Goal: Task Accomplishment & Management: Manage account settings

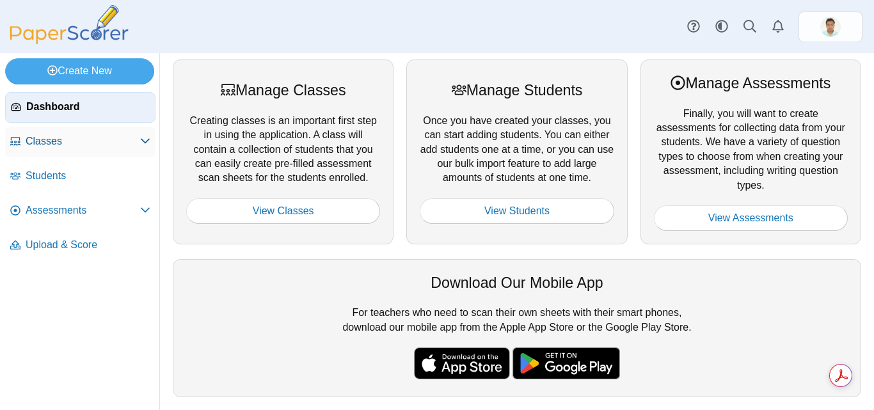
click at [103, 131] on link "Classes" at bounding box center [80, 142] width 150 height 31
click at [60, 141] on span "Classes" at bounding box center [83, 141] width 115 height 14
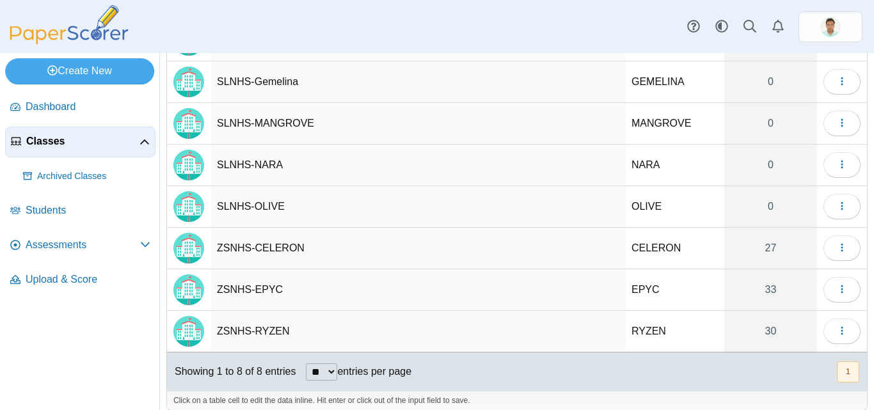
scroll to position [134, 0]
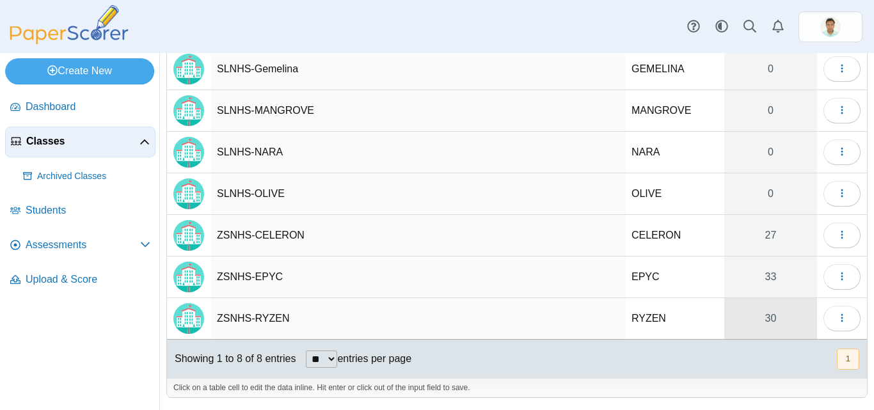
click at [763, 321] on link "30" at bounding box center [770, 318] width 93 height 41
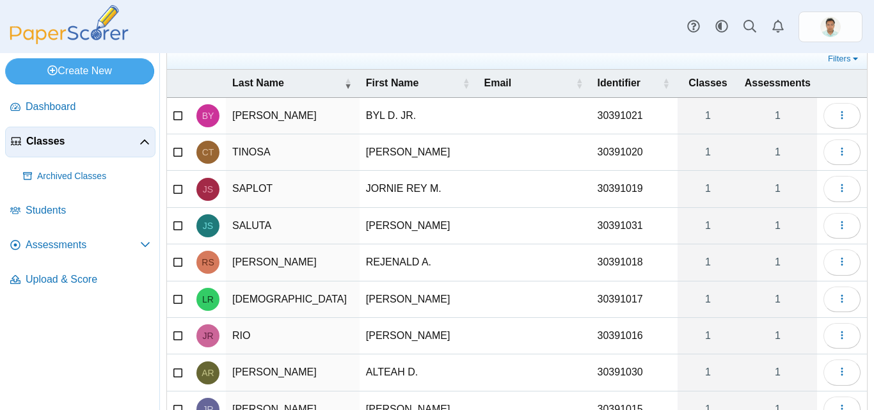
scroll to position [184, 0]
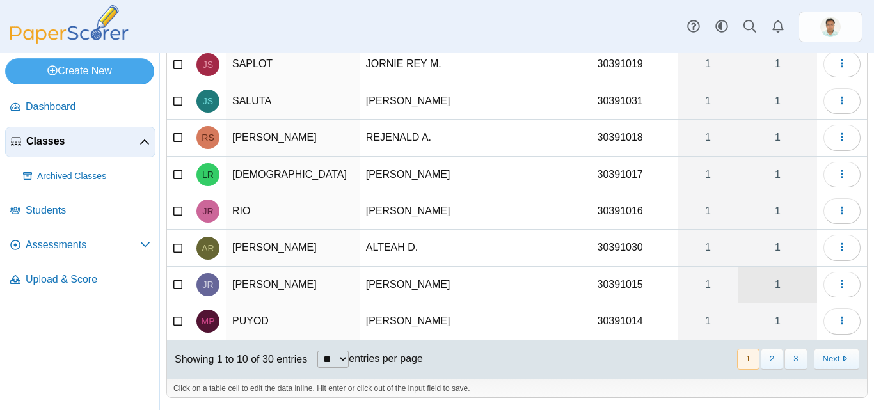
click at [762, 281] on link "1" at bounding box center [778, 285] width 79 height 36
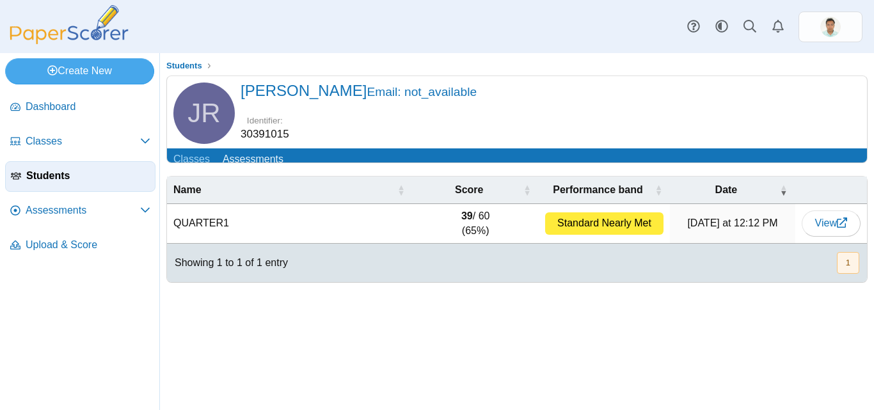
click at [60, 175] on span "Students" at bounding box center [88, 176] width 124 height 14
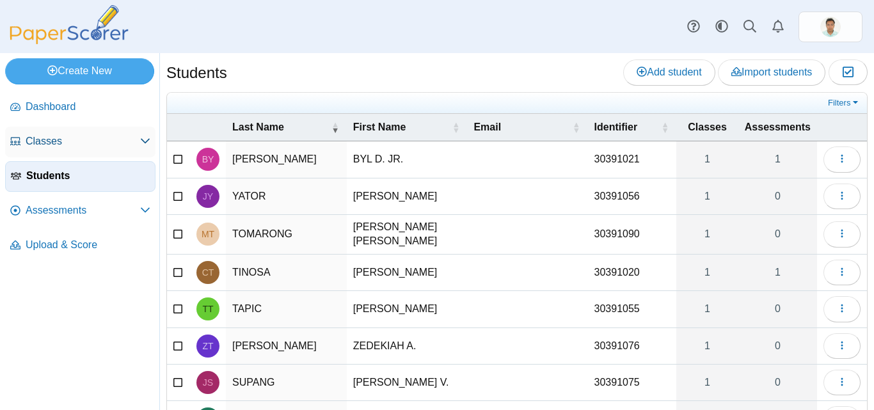
click at [48, 145] on span "Classes" at bounding box center [83, 141] width 115 height 14
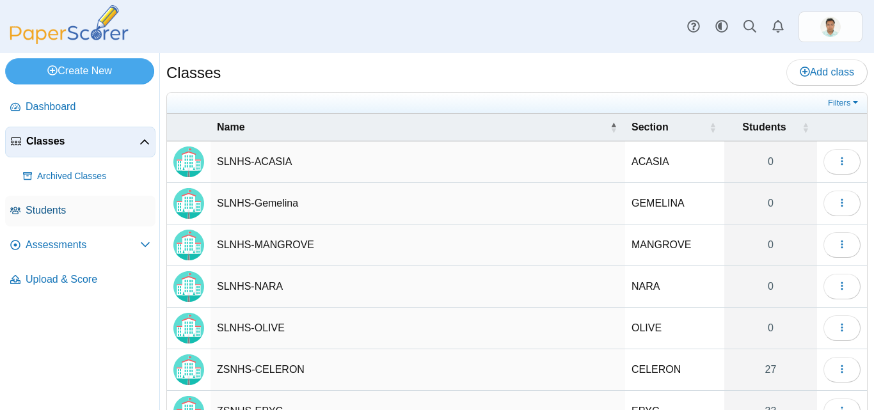
click at [65, 208] on span "Students" at bounding box center [88, 211] width 125 height 14
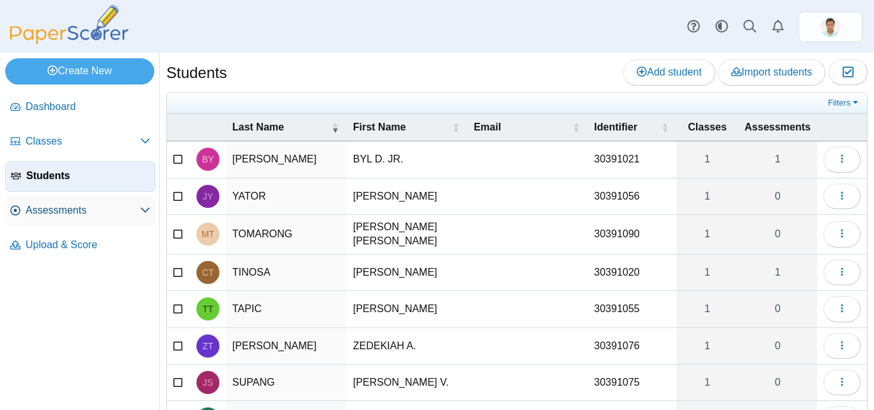
click at [53, 206] on span "Assessments" at bounding box center [83, 211] width 115 height 14
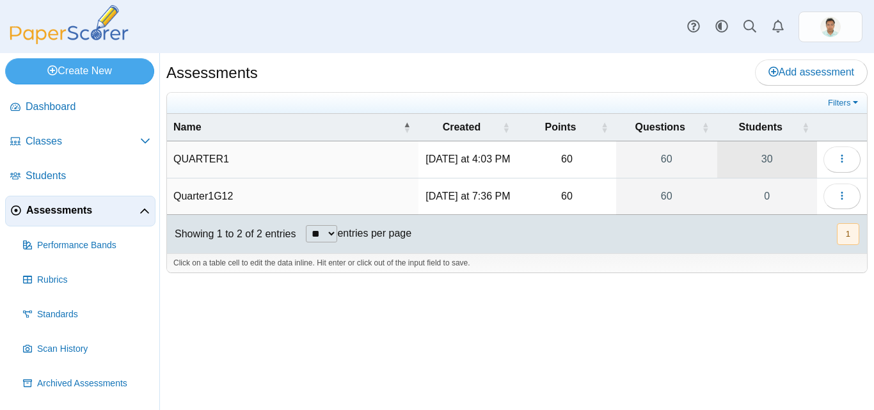
click at [770, 162] on link "30" at bounding box center [767, 159] width 100 height 36
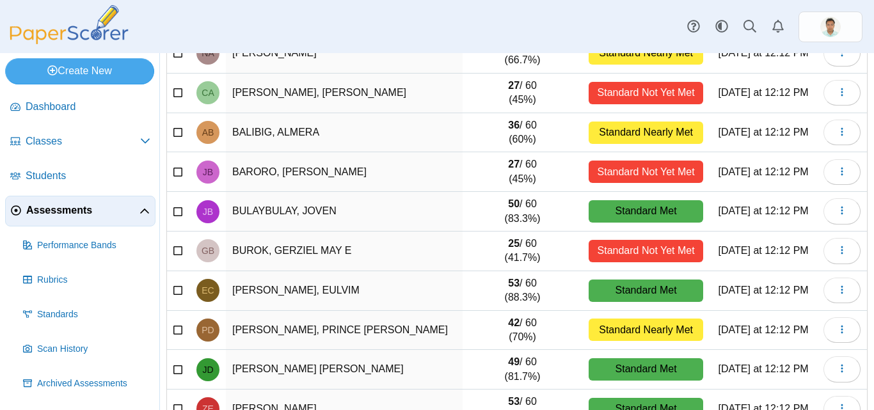
scroll to position [26, 0]
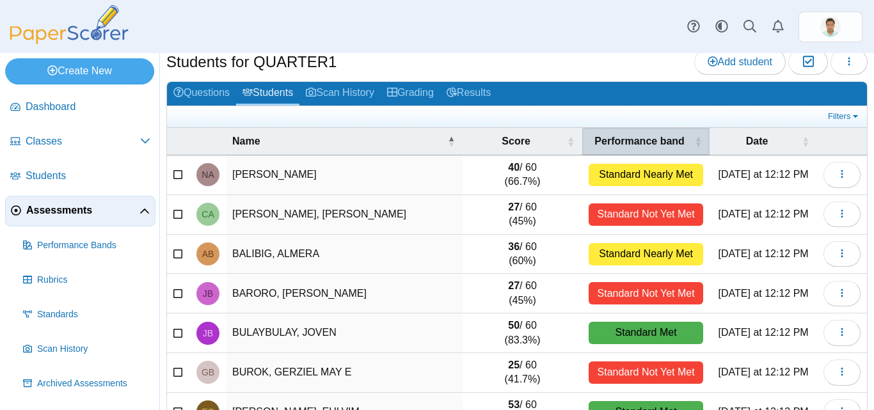
click at [694, 141] on span "\a Performance band\a : Activate to sort" at bounding box center [698, 141] width 8 height 27
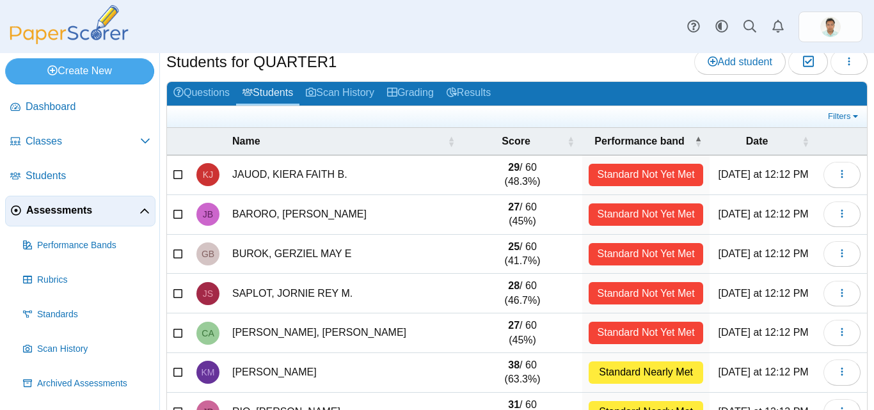
click at [512, 171] on td "29 / 60 (48.3%)" at bounding box center [523, 176] width 120 height 40
click at [483, 218] on td "27 / 60 (45%)" at bounding box center [523, 215] width 120 height 40
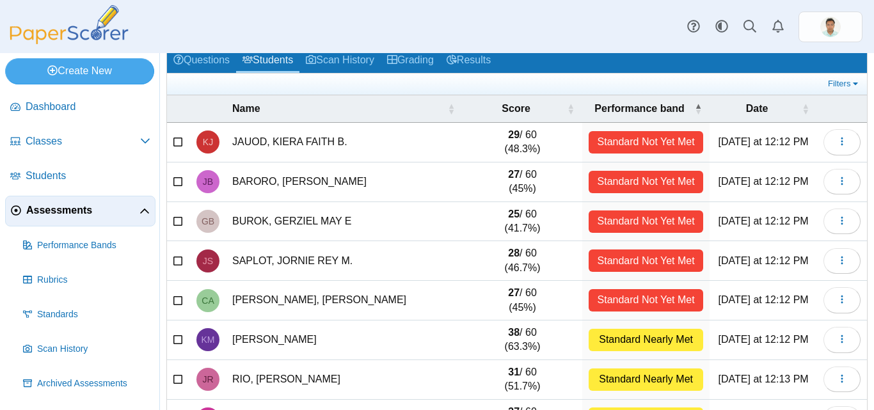
scroll to position [90, 0]
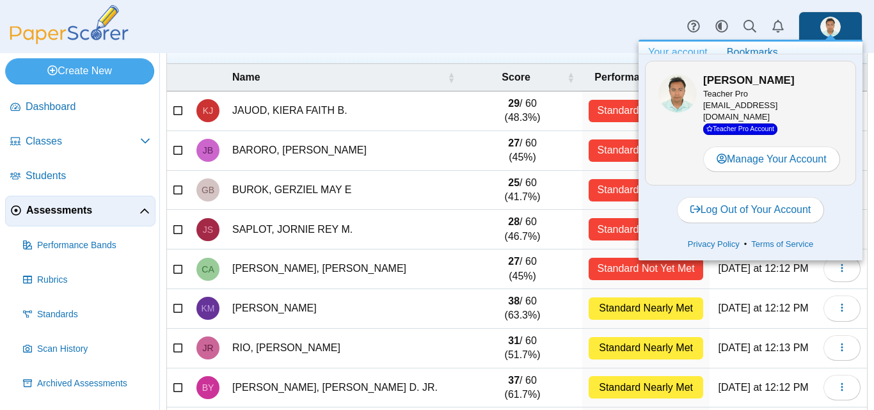
click at [536, 216] on td "28 / 60 (46.7%)" at bounding box center [523, 230] width 120 height 40
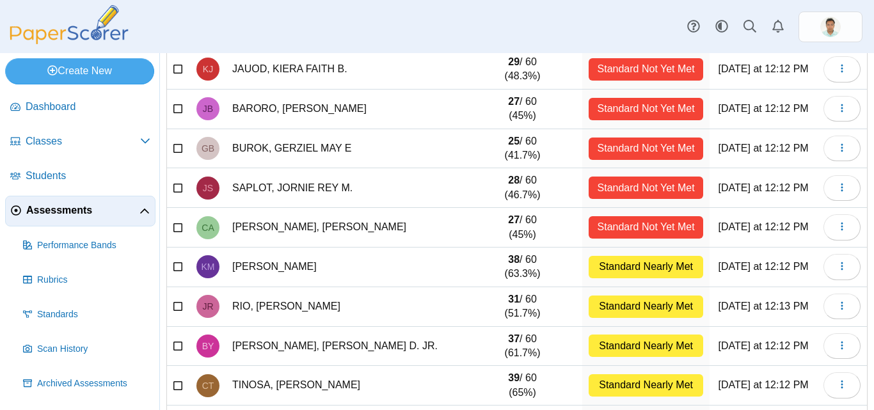
scroll to position [154, 0]
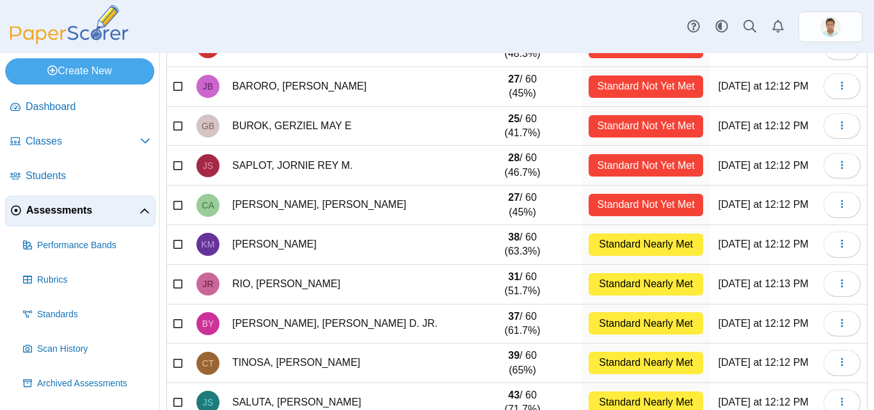
drag, startPoint x: 494, startPoint y: 202, endPoint x: 536, endPoint y: 206, distance: 42.5
click at [536, 206] on td "27 / 60 (45%)" at bounding box center [523, 206] width 120 height 40
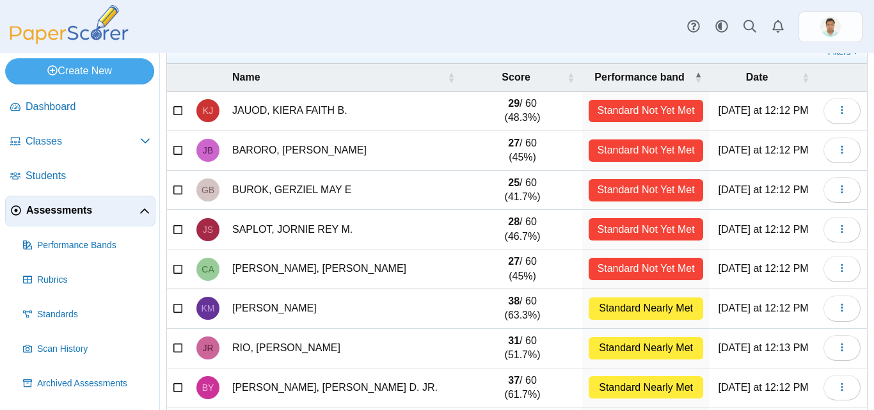
click at [411, 236] on td "SAPLOT, JORNIE REY M." at bounding box center [344, 230] width 237 height 40
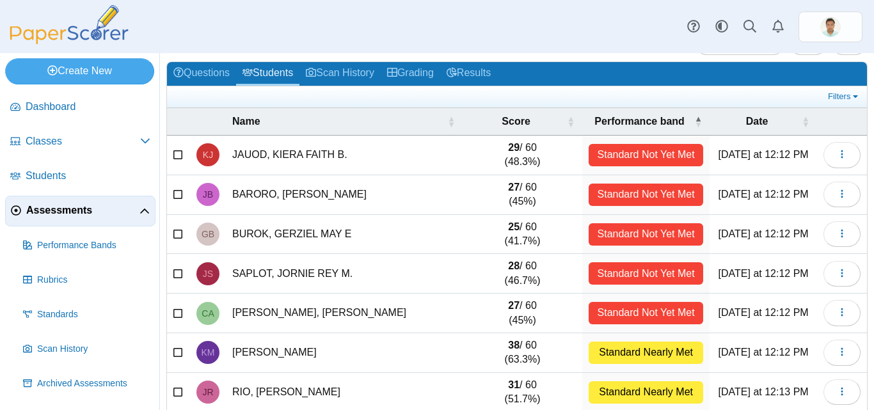
scroll to position [0, 0]
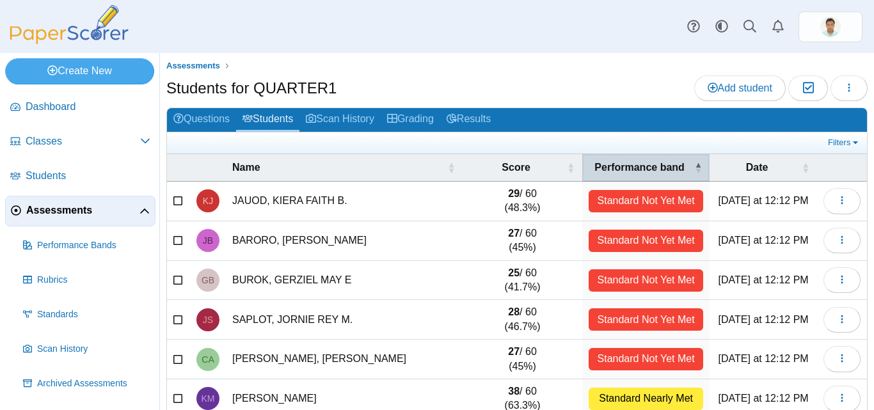
click at [694, 168] on span "\a Performance band\a : Activate to invert sorting" at bounding box center [698, 167] width 8 height 27
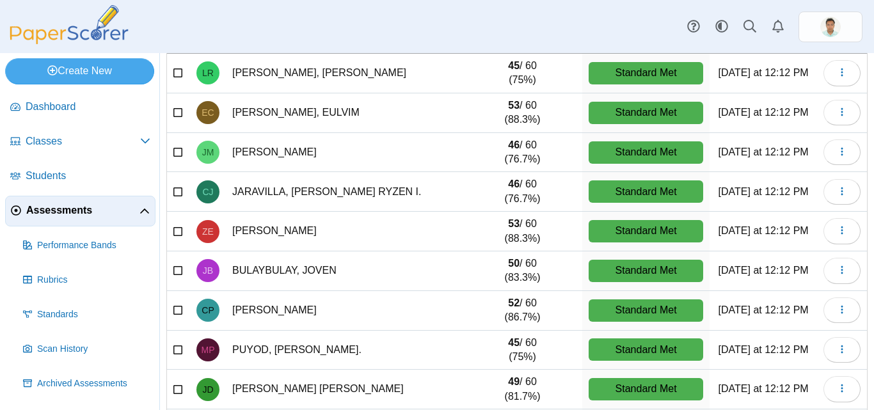
scroll to position [64, 0]
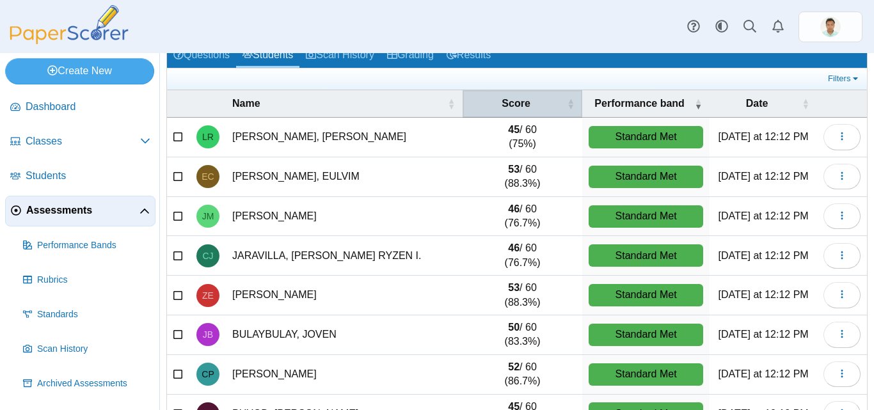
click at [567, 111] on span "\a Score\a : Activate to sort" at bounding box center [571, 103] width 8 height 27
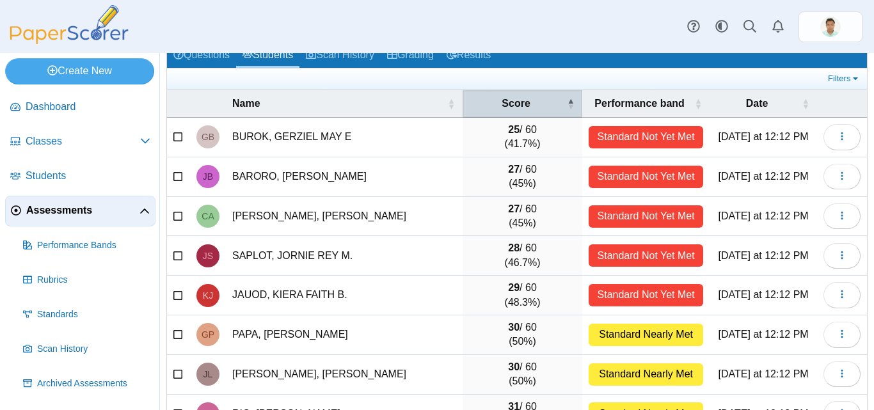
click at [567, 107] on span "\a Score\a : Activate to invert sorting" at bounding box center [571, 103] width 8 height 27
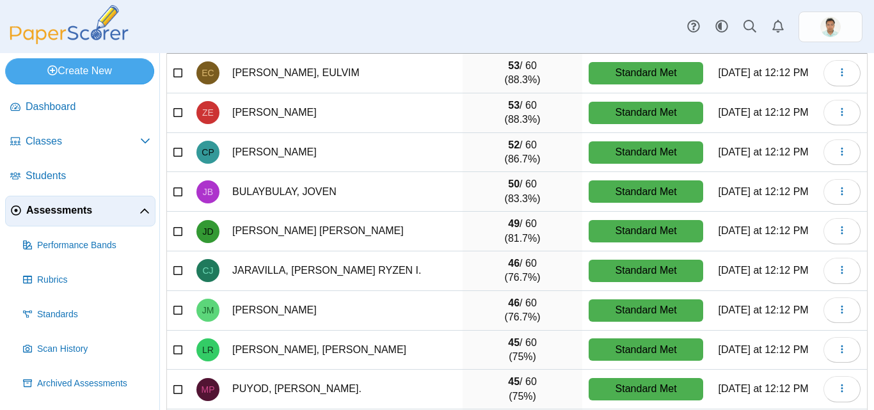
scroll to position [192, 0]
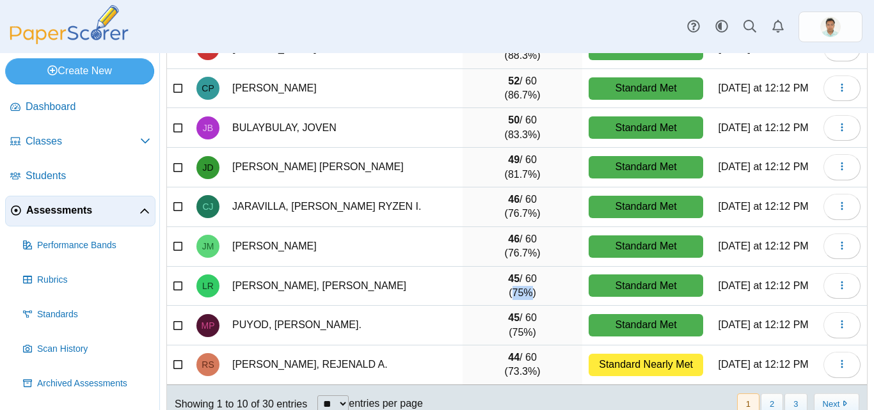
drag, startPoint x: 520, startPoint y: 289, endPoint x: 489, endPoint y: 300, distance: 32.6
click at [489, 300] on td "45 / 60 (75%)" at bounding box center [523, 287] width 120 height 40
drag, startPoint x: 517, startPoint y: 337, endPoint x: 499, endPoint y: 337, distance: 17.9
click at [499, 337] on td "45 / 60 (75%)" at bounding box center [523, 326] width 120 height 40
click at [486, 335] on td "45 / 60 (75%)" at bounding box center [523, 326] width 120 height 40
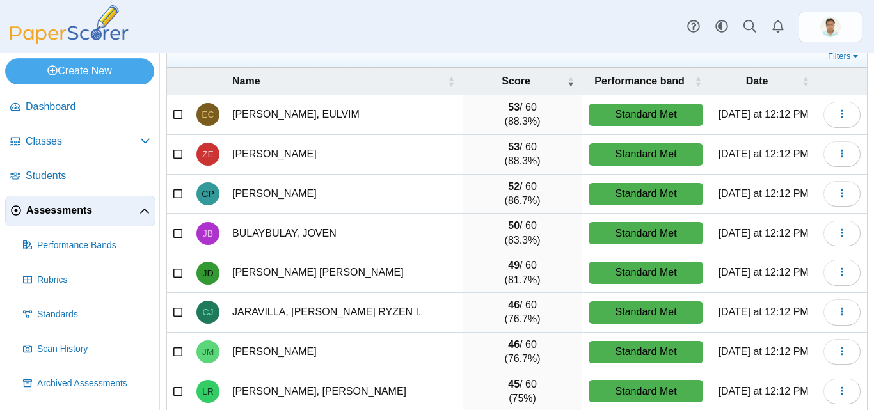
scroll to position [64, 0]
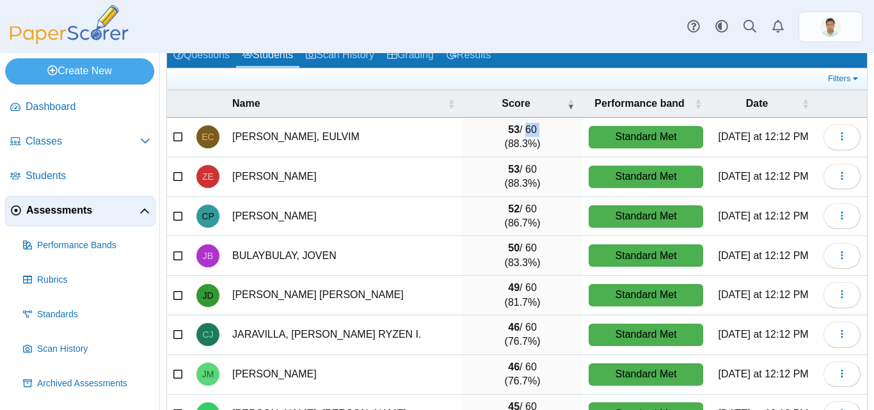
drag, startPoint x: 517, startPoint y: 125, endPoint x: 481, endPoint y: 143, distance: 40.6
click at [482, 141] on td "53 / 60 (88.3%)" at bounding box center [523, 138] width 120 height 40
drag, startPoint x: 509, startPoint y: 173, endPoint x: 484, endPoint y: 177, distance: 25.9
click at [484, 177] on td "53 / 60 (88.3%)" at bounding box center [523, 177] width 120 height 40
click at [438, 256] on td "BULAYBULAY, JOVEN" at bounding box center [344, 256] width 237 height 40
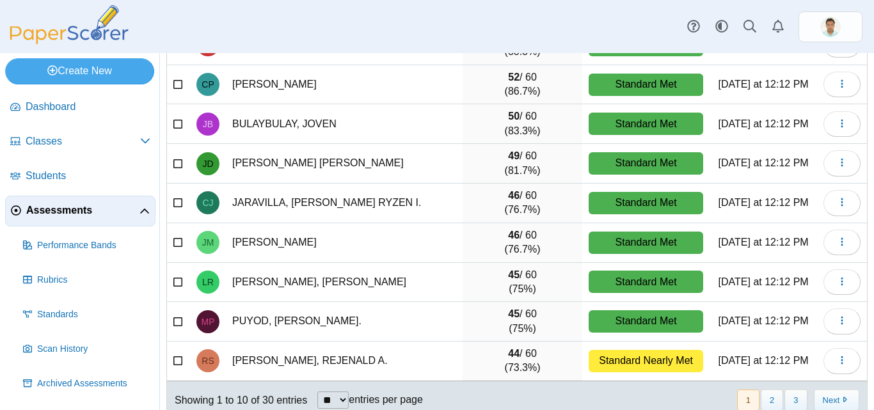
scroll to position [218, 0]
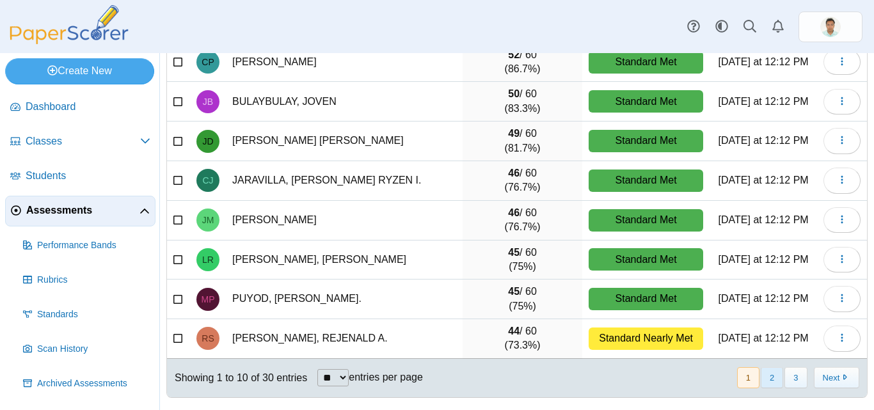
click at [761, 385] on button "2" at bounding box center [772, 377] width 22 height 21
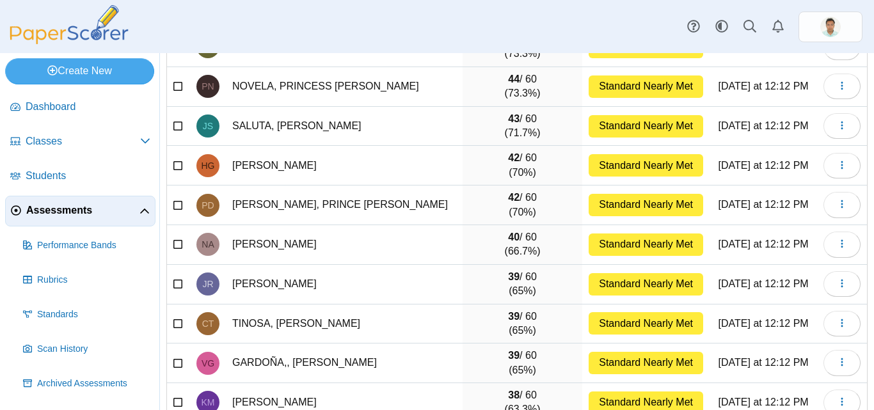
scroll to position [90, 0]
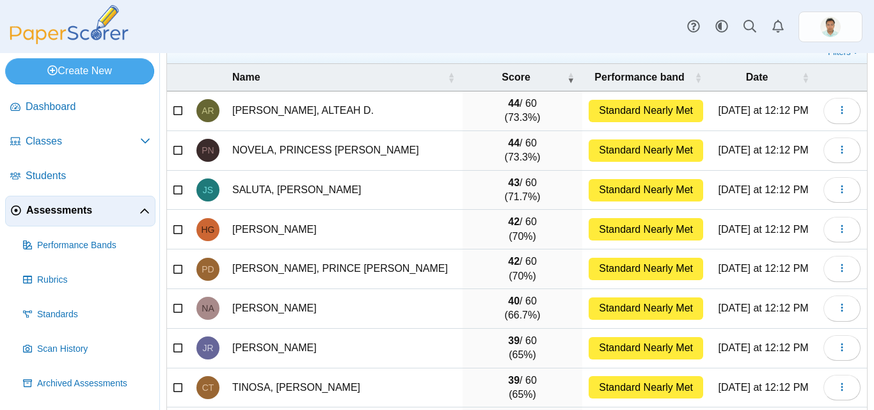
drag, startPoint x: 492, startPoint y: 159, endPoint x: 540, endPoint y: 169, distance: 49.1
click at [540, 169] on td "44 / 60 (73.3%)" at bounding box center [523, 151] width 120 height 40
click at [544, 163] on td "44 / 60 (73.3%)" at bounding box center [523, 151] width 120 height 40
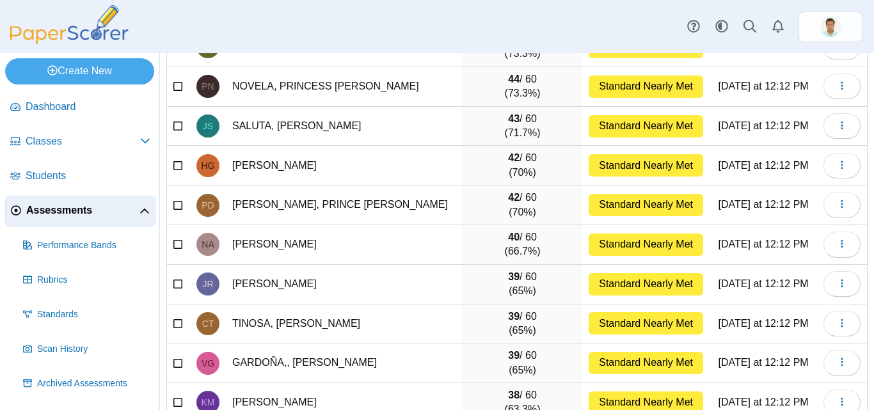
drag, startPoint x: 501, startPoint y: 216, endPoint x: 535, endPoint y: 215, distance: 33.9
click at [534, 216] on td "42 / 60 (70%)" at bounding box center [523, 206] width 120 height 40
click at [582, 205] on td "Standard Nearly Met" at bounding box center [645, 206] width 127 height 40
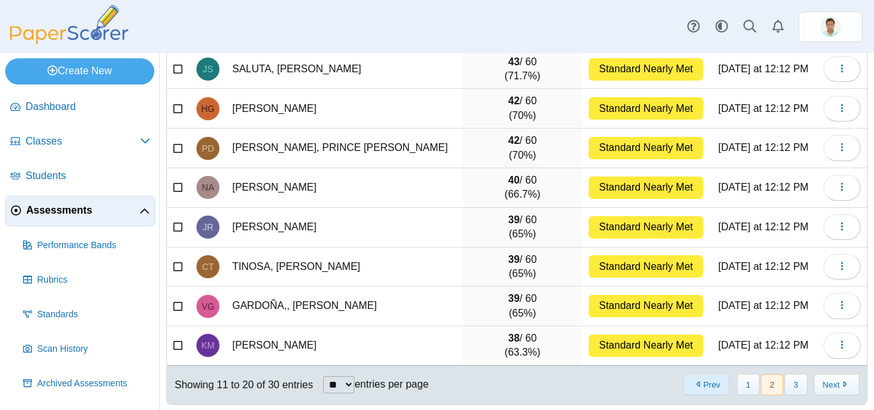
scroll to position [218, 0]
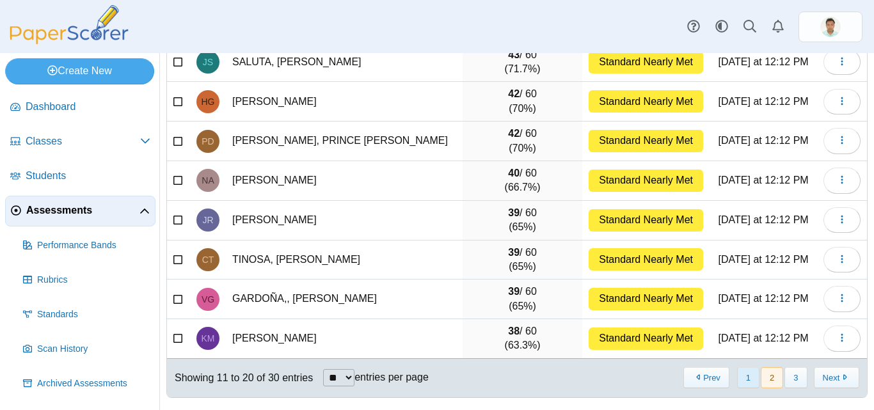
click at [743, 384] on button "1" at bounding box center [748, 377] width 22 height 21
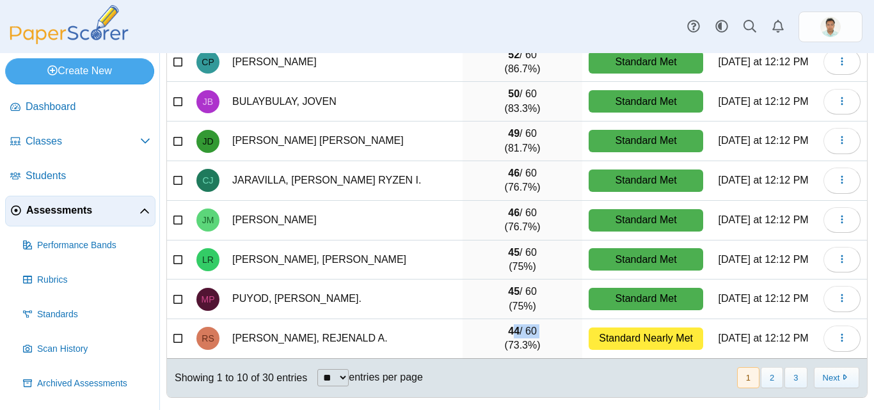
drag, startPoint x: 508, startPoint y: 335, endPoint x: 497, endPoint y: 339, distance: 11.5
click at [497, 339] on td "44 / 60 (73.3%)" at bounding box center [523, 339] width 120 height 40
click at [552, 299] on td "45 / 60 (75%)" at bounding box center [523, 300] width 120 height 40
click at [530, 349] on td "44 / 60 (73.3%)" at bounding box center [523, 339] width 120 height 40
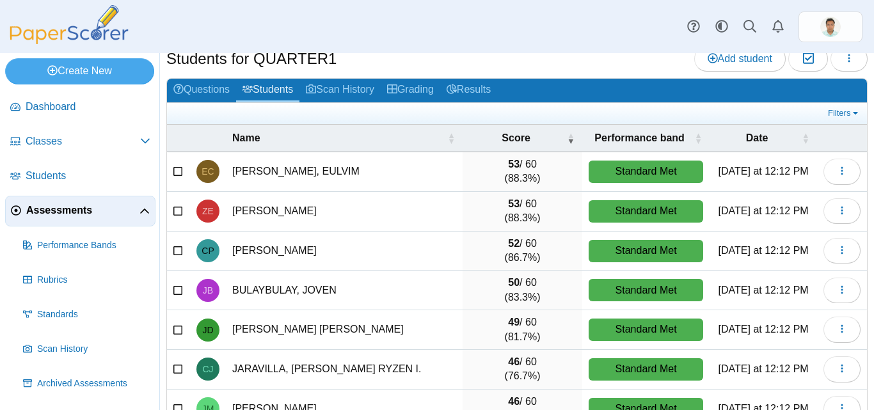
scroll to position [26, 0]
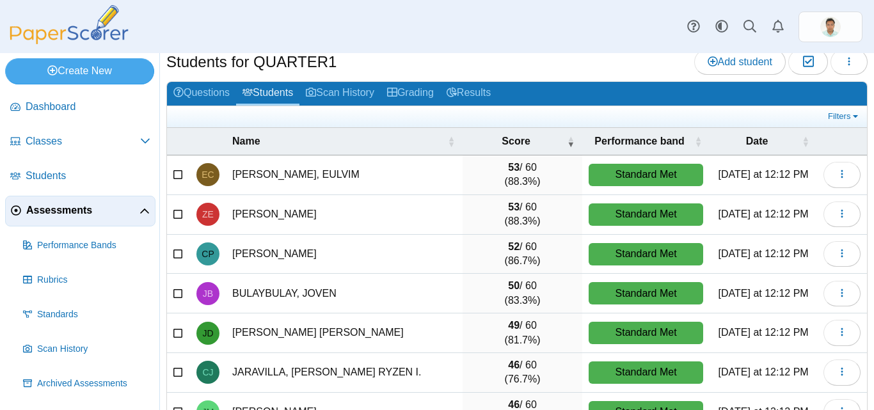
drag, startPoint x: 513, startPoint y: 221, endPoint x: 483, endPoint y: 166, distance: 62.2
click at [483, 165] on tbody "EC CARIAGA, EULVIM 53 / 60 (88.3%) Standard Met Friday at 12:12 PM Loading… ZE …" at bounding box center [517, 354] width 700 height 396
click at [495, 210] on td "53 / 60 (88.3%)" at bounding box center [523, 215] width 120 height 40
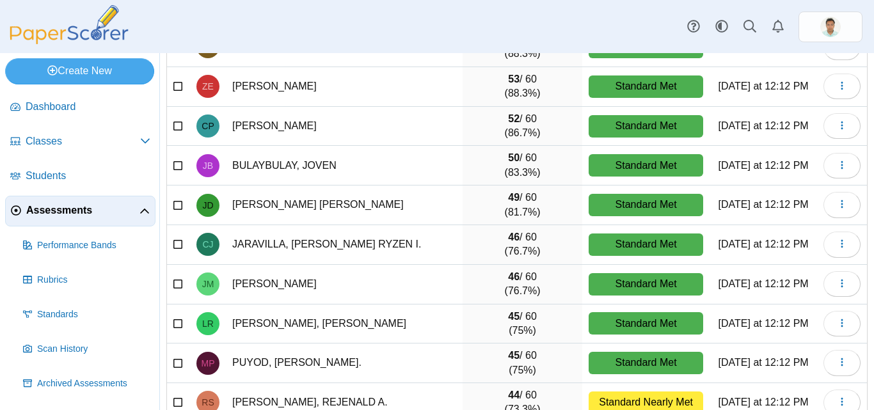
scroll to position [218, 0]
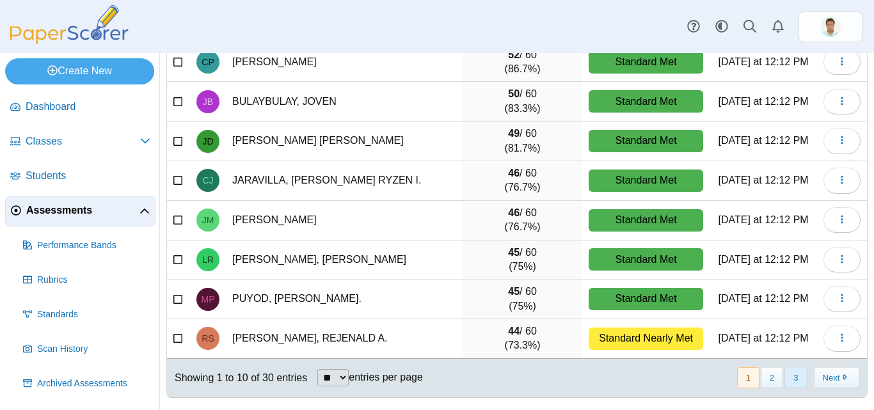
click at [788, 376] on button "3" at bounding box center [796, 377] width 22 height 21
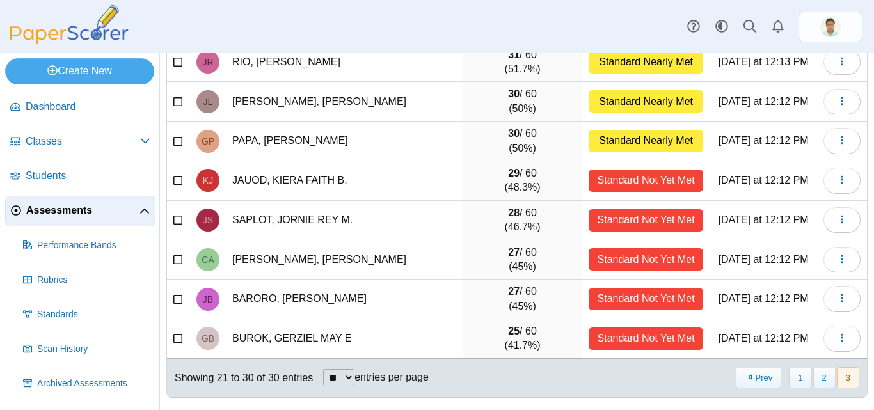
drag, startPoint x: 539, startPoint y: 342, endPoint x: 486, endPoint y: 191, distance: 159.3
click at [486, 191] on tbody "BY YBAÑEZ, BYL D. JR. 37 / 60 (61.7%) Standard Nearly Met Friday at 12:12 PM Lo…" at bounding box center [517, 162] width 700 height 396
click at [478, 284] on td "27 / 60 (45%)" at bounding box center [523, 300] width 120 height 40
click at [816, 378] on button "2" at bounding box center [824, 377] width 22 height 21
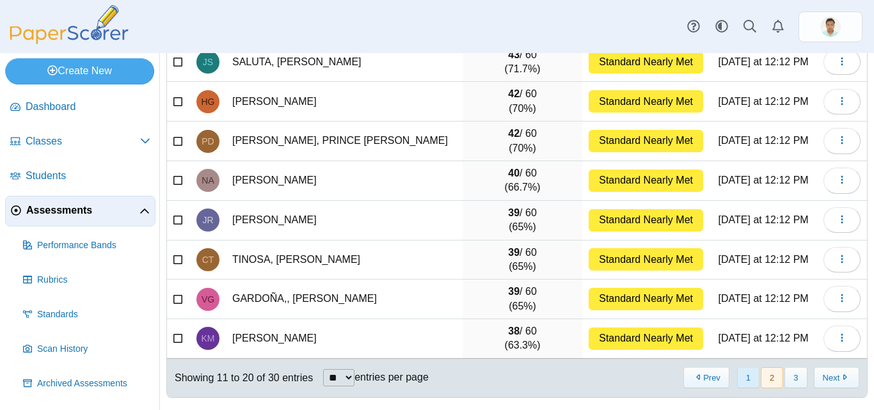
click at [740, 374] on button "1" at bounding box center [748, 377] width 22 height 21
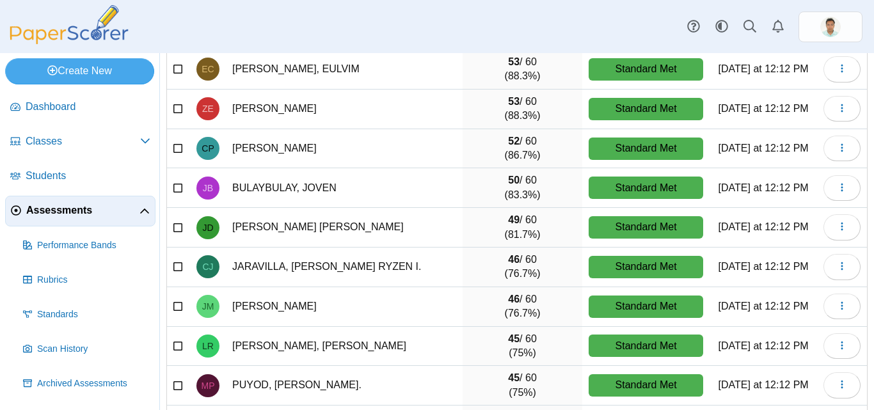
scroll to position [154, 0]
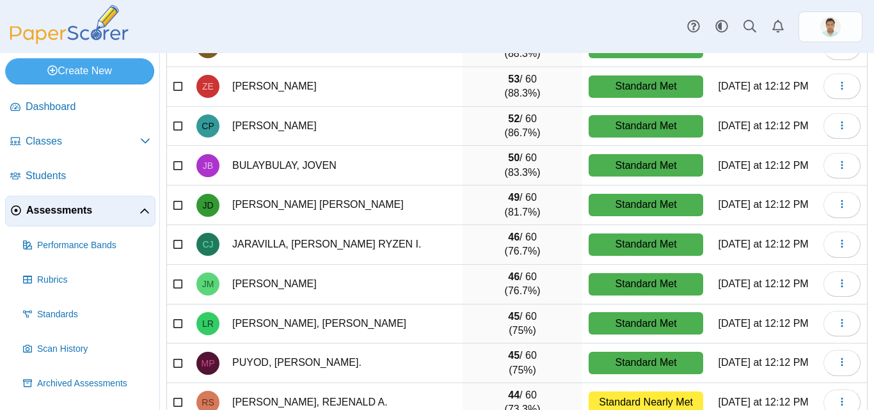
drag, startPoint x: 495, startPoint y: 195, endPoint x: 536, endPoint y: 195, distance: 41.0
click at [536, 195] on td "49 / 60 (81.7%)" at bounding box center [523, 206] width 120 height 40
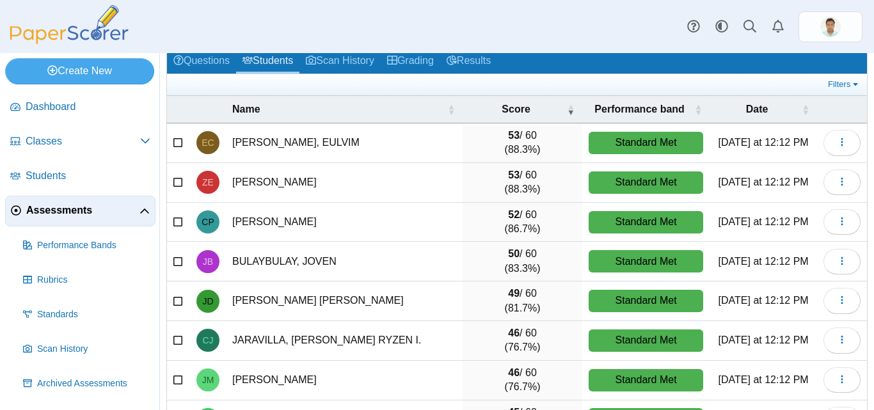
scroll to position [26, 0]
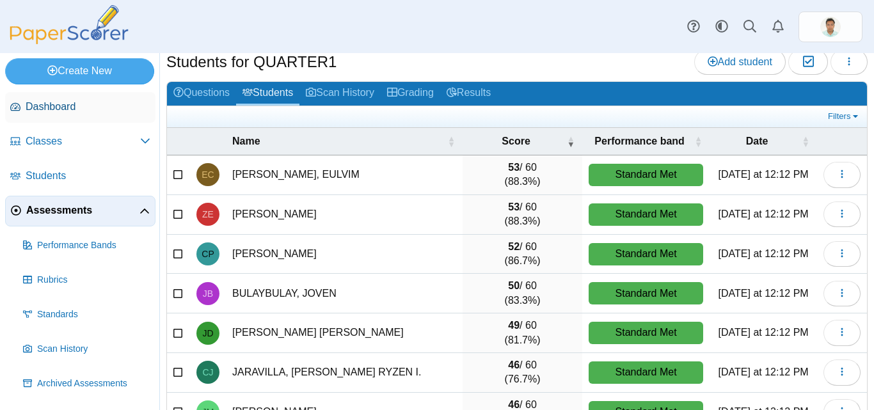
click at [62, 101] on span "Dashboard" at bounding box center [88, 107] width 125 height 14
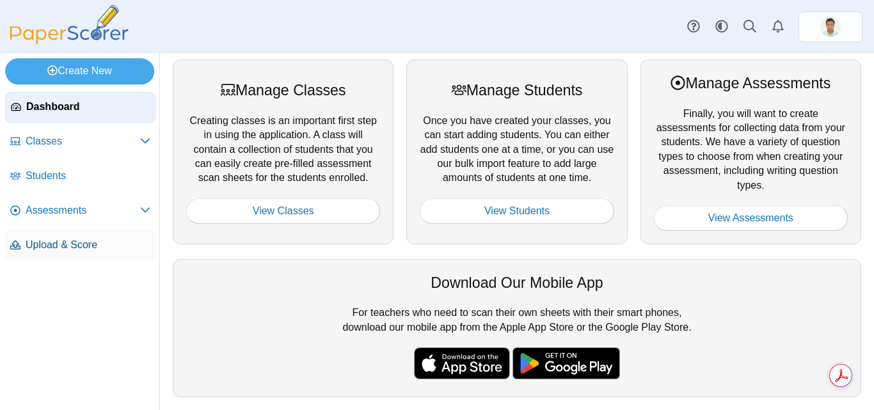
click at [81, 250] on span "Upload & Score" at bounding box center [88, 245] width 125 height 14
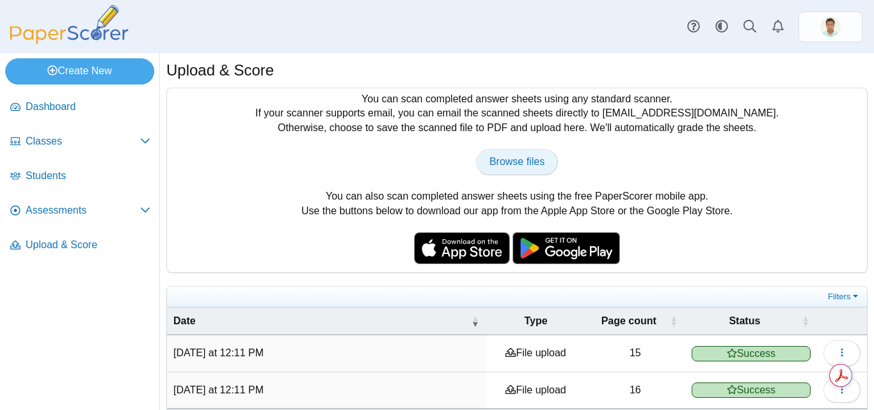
click at [494, 166] on span "Browse files" at bounding box center [517, 161] width 55 height 11
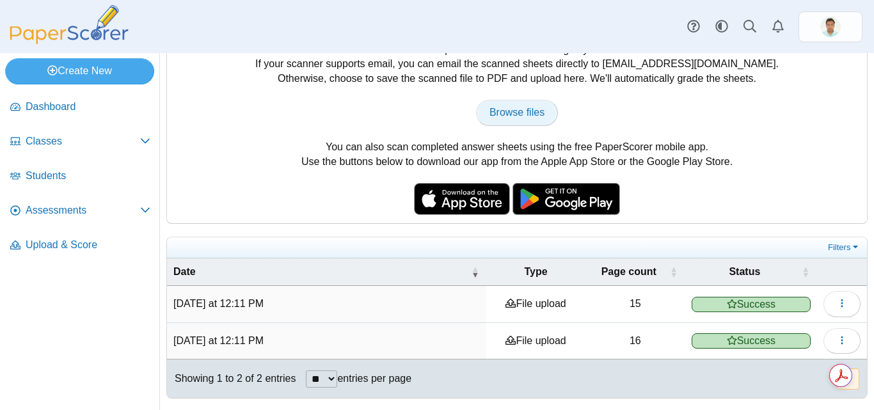
type input "**********"
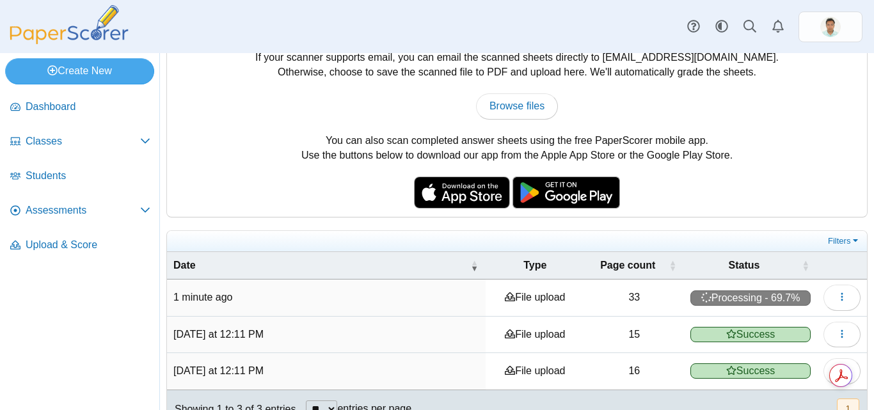
scroll to position [86, 0]
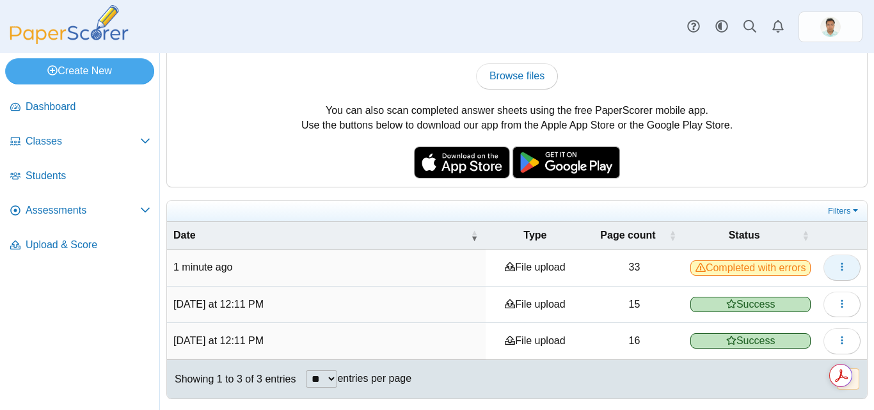
click at [837, 271] on icon "button" at bounding box center [842, 267] width 10 height 10
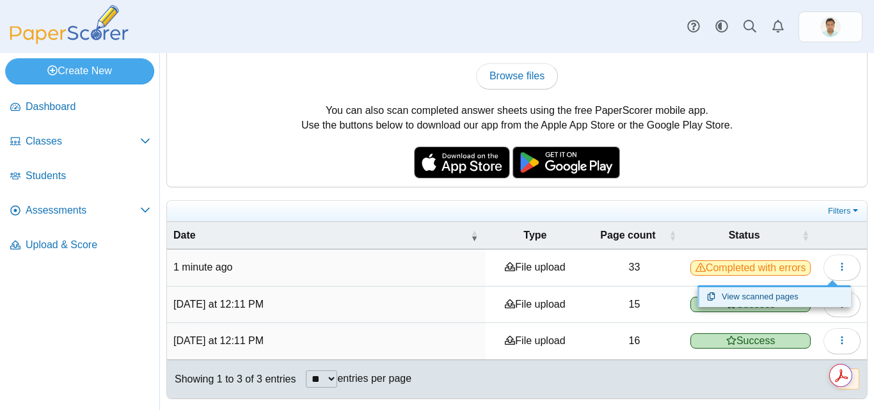
click at [753, 299] on link "View scanned pages" at bounding box center [775, 296] width 154 height 19
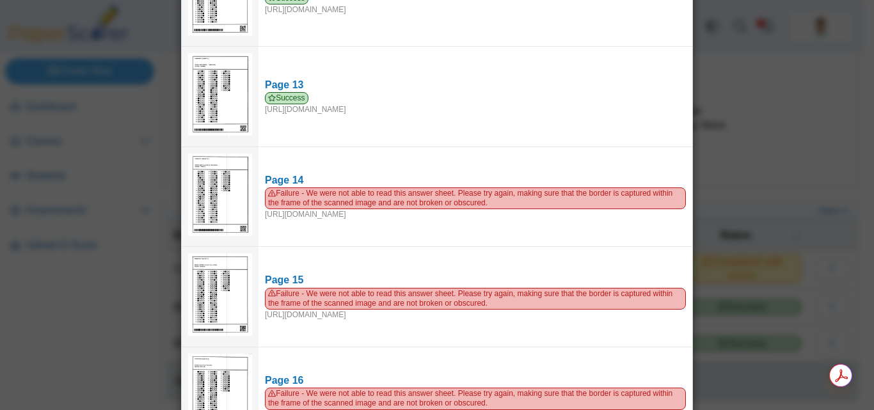
scroll to position [1220, 0]
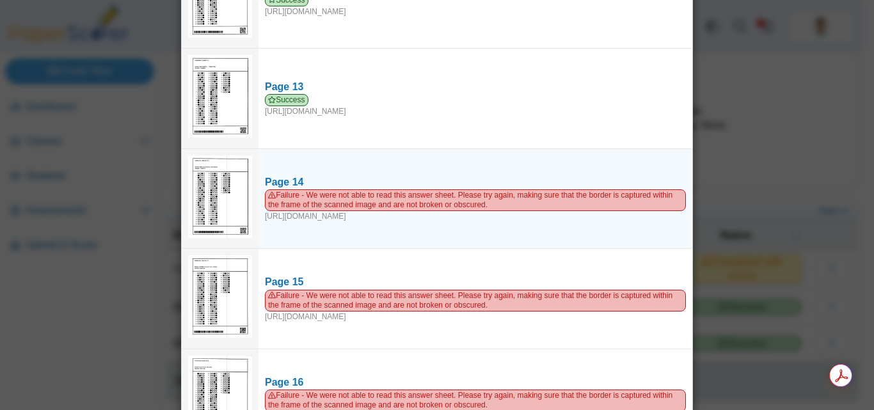
click at [207, 175] on img at bounding box center [220, 197] width 64 height 83
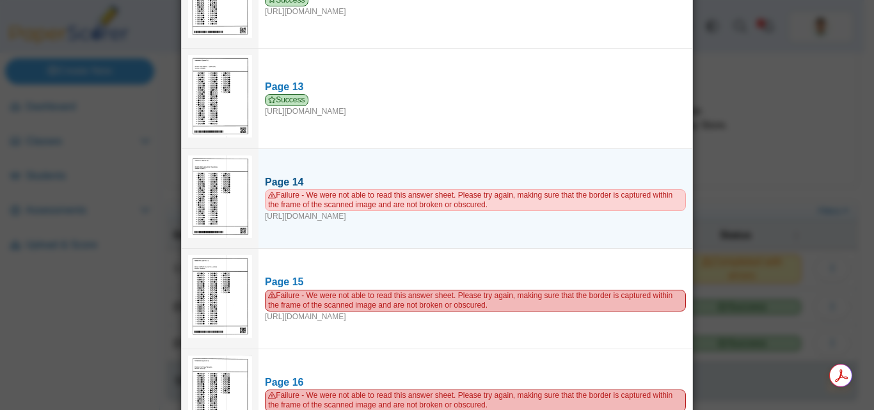
click at [398, 192] on span "Failure - We were not able to read this answer sheet. Please try again, making …" at bounding box center [475, 200] width 421 height 22
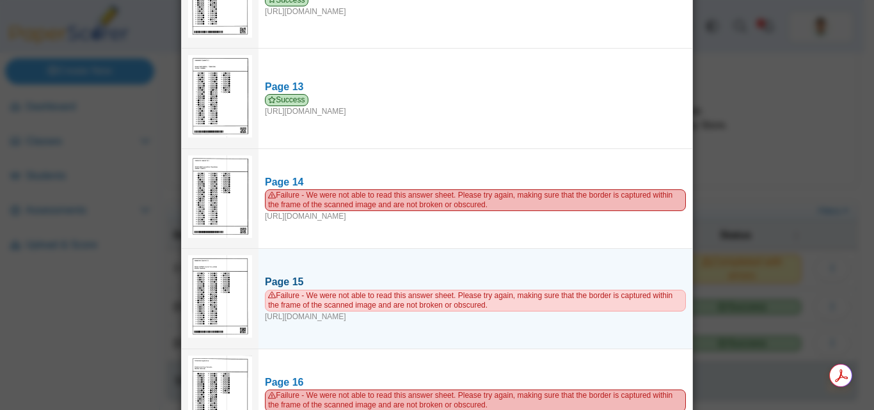
click at [281, 291] on span "Failure - We were not able to read this answer sheet. Please try again, making …" at bounding box center [475, 301] width 421 height 22
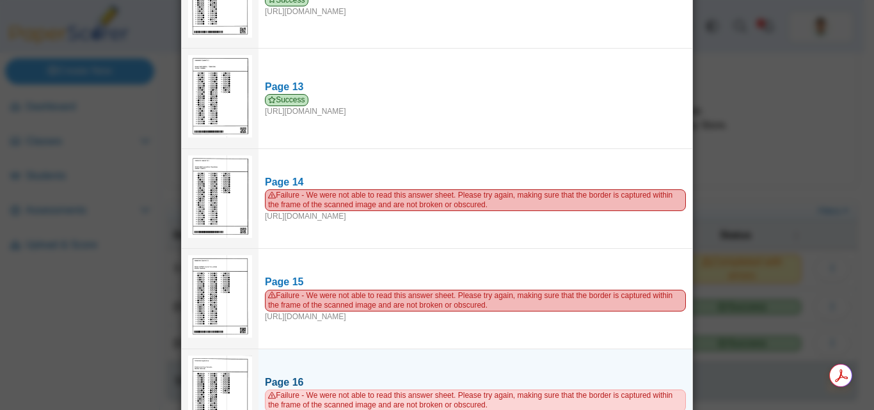
click at [295, 390] on span "Failure - We were not able to read this answer sheet. Please try again, making …" at bounding box center [475, 401] width 421 height 22
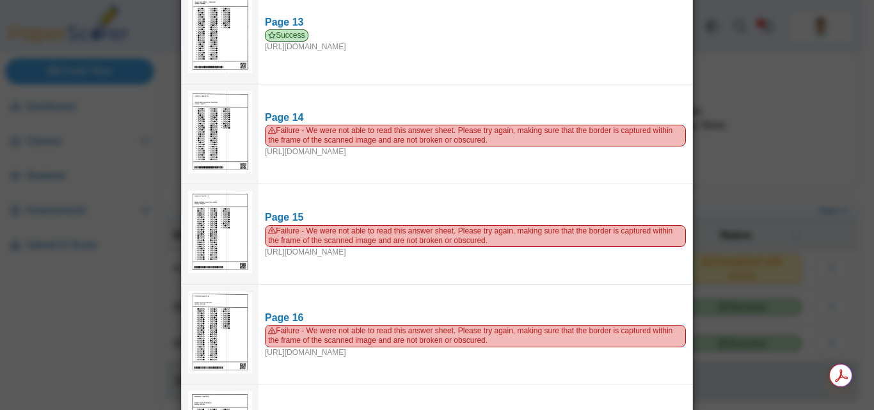
scroll to position [1284, 0]
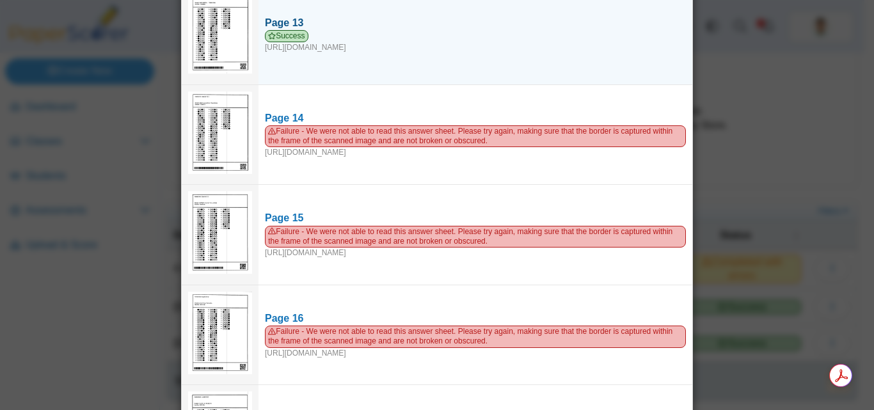
click at [383, 42] on div "Success https://forms.paperscorer.com/scans/10/5664/238932/3120430_AUGUST_26_20…" at bounding box center [475, 41] width 421 height 23
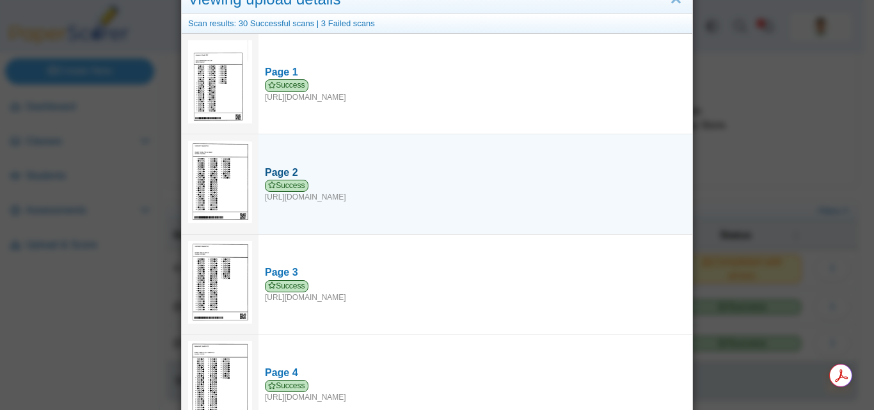
scroll to position [0, 0]
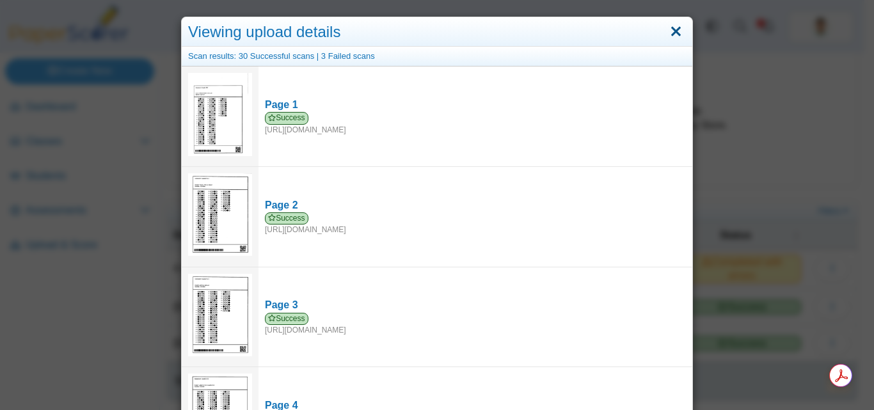
click at [675, 27] on link "Close" at bounding box center [676, 32] width 20 height 22
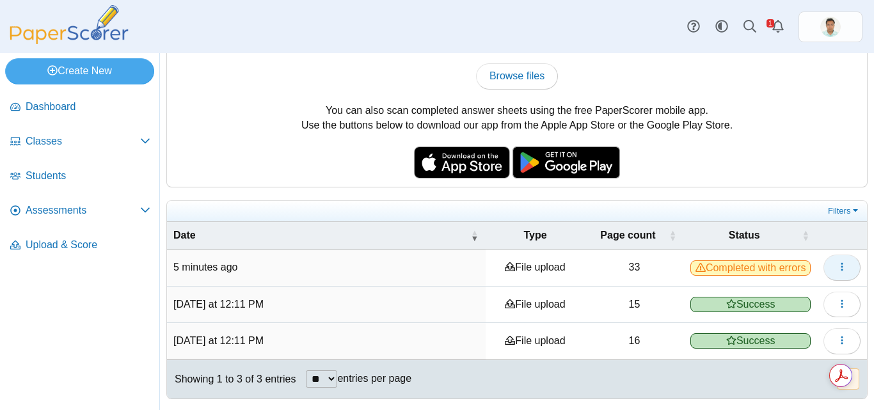
click at [837, 269] on icon "button" at bounding box center [842, 267] width 10 height 10
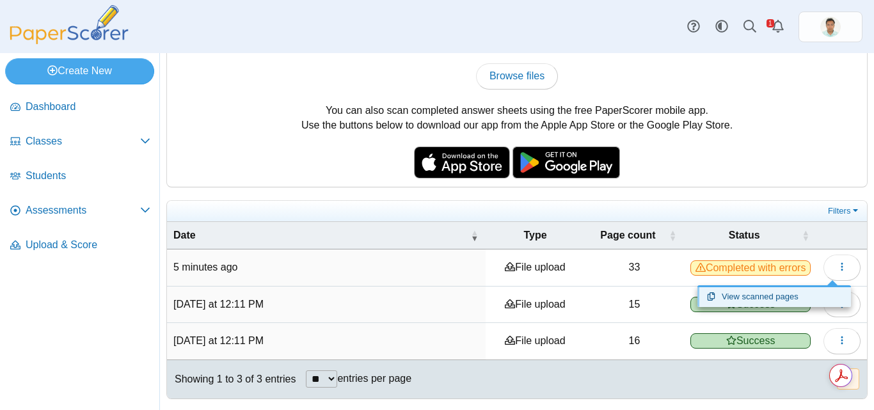
click at [765, 299] on link "View scanned pages" at bounding box center [775, 296] width 154 height 19
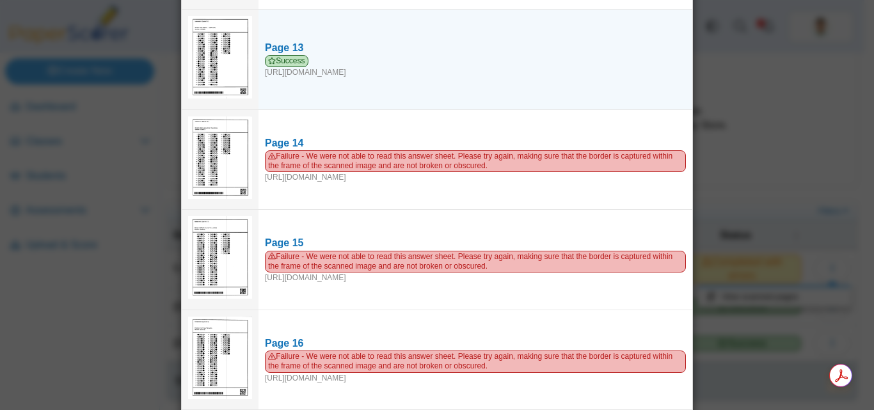
scroll to position [1344, 0]
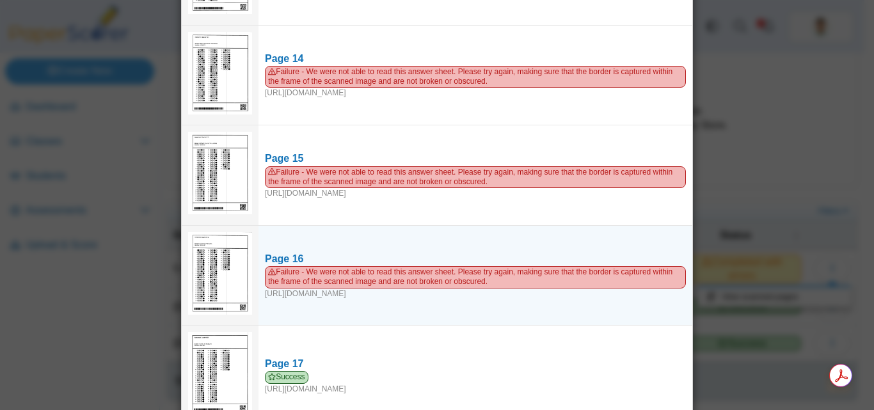
click at [214, 254] on img at bounding box center [220, 273] width 64 height 83
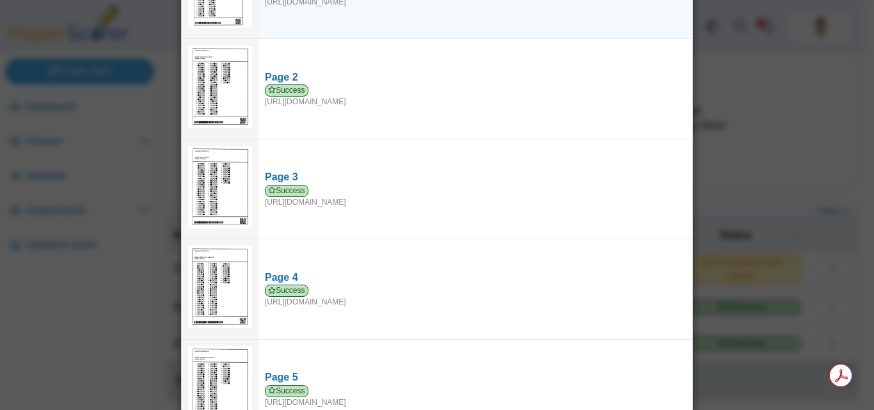
scroll to position [0, 0]
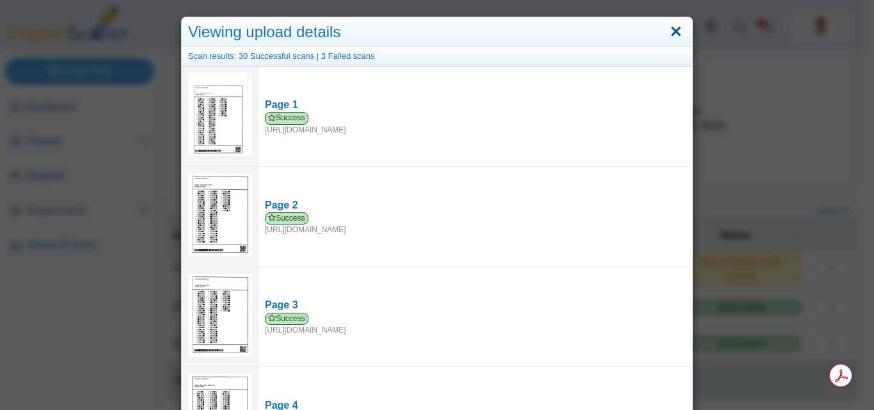
click at [671, 35] on link "Close" at bounding box center [676, 32] width 20 height 22
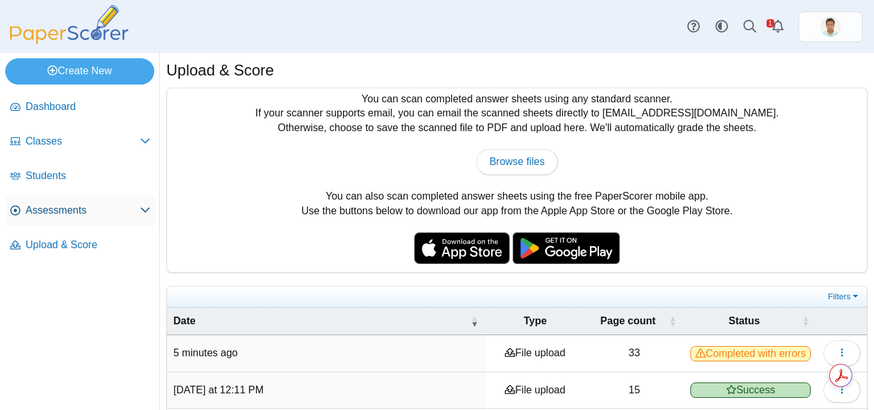
click at [99, 216] on span "Assessments" at bounding box center [83, 211] width 115 height 14
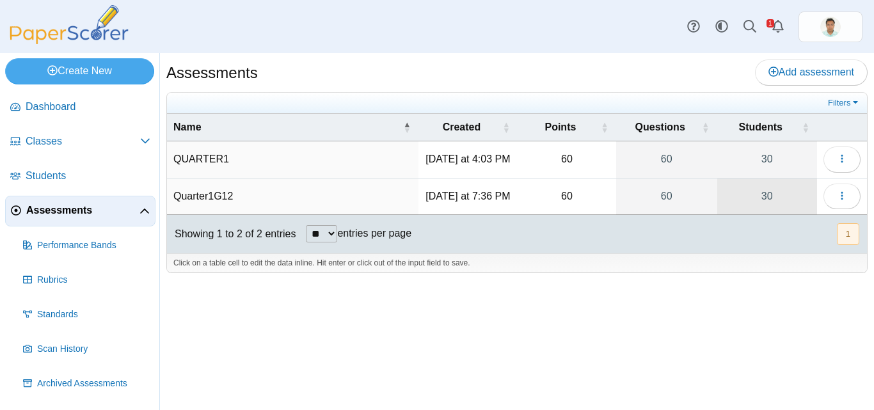
click at [774, 203] on link "30" at bounding box center [767, 197] width 100 height 36
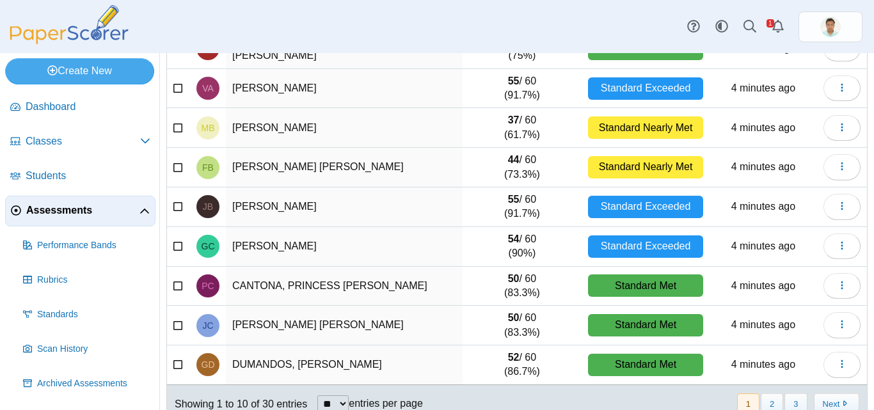
scroll to position [218, 0]
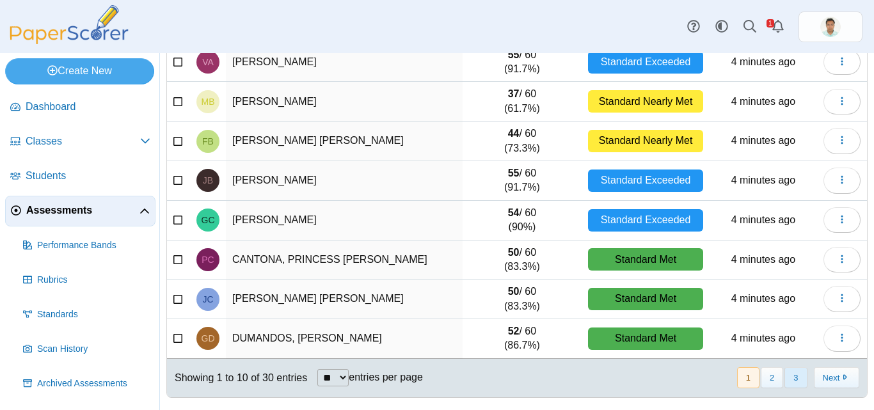
click at [792, 385] on button "3" at bounding box center [796, 377] width 22 height 21
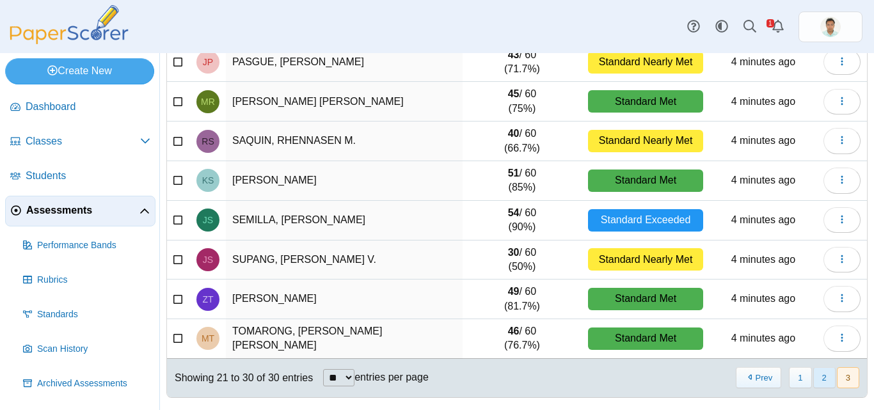
click at [813, 379] on button "2" at bounding box center [824, 377] width 22 height 21
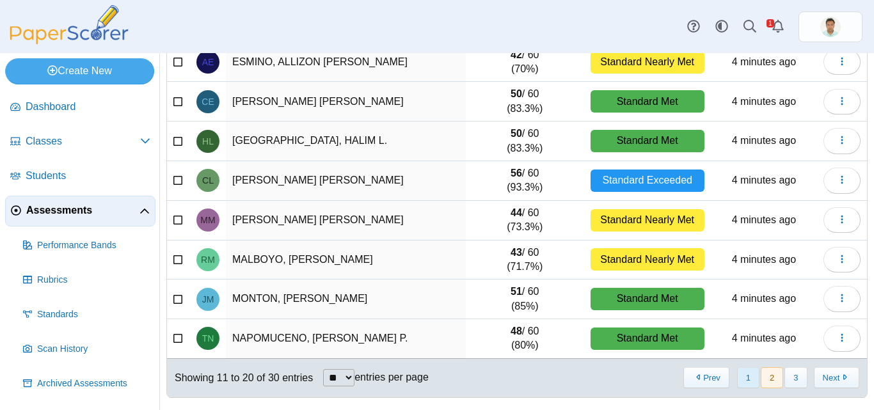
click at [739, 385] on button "1" at bounding box center [748, 377] width 22 height 21
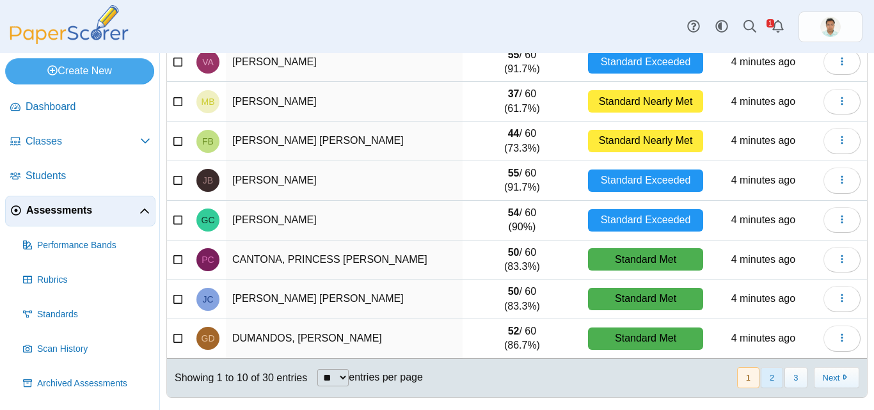
click at [764, 386] on button "2" at bounding box center [772, 377] width 22 height 21
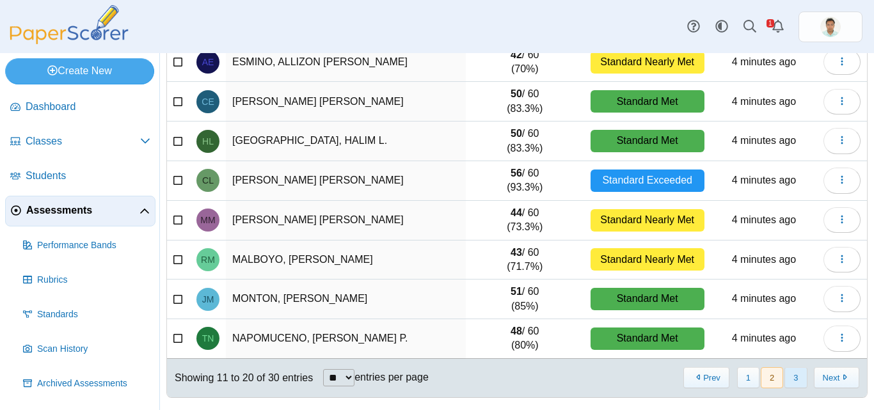
click at [785, 381] on button "3" at bounding box center [796, 377] width 22 height 21
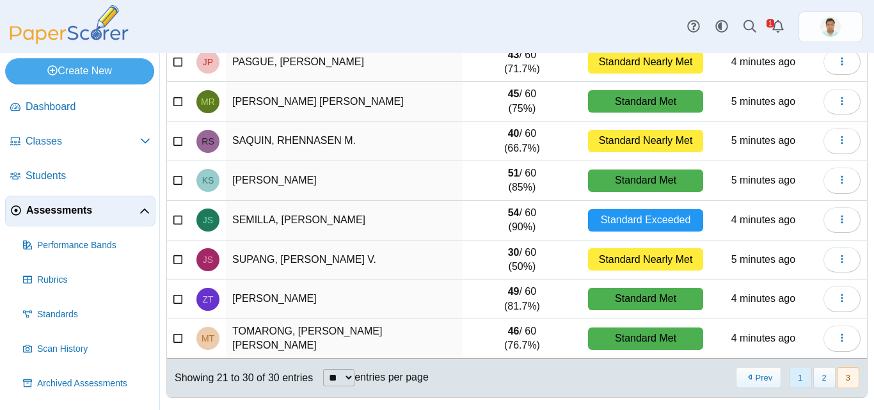
click at [792, 381] on button "1" at bounding box center [800, 377] width 22 height 21
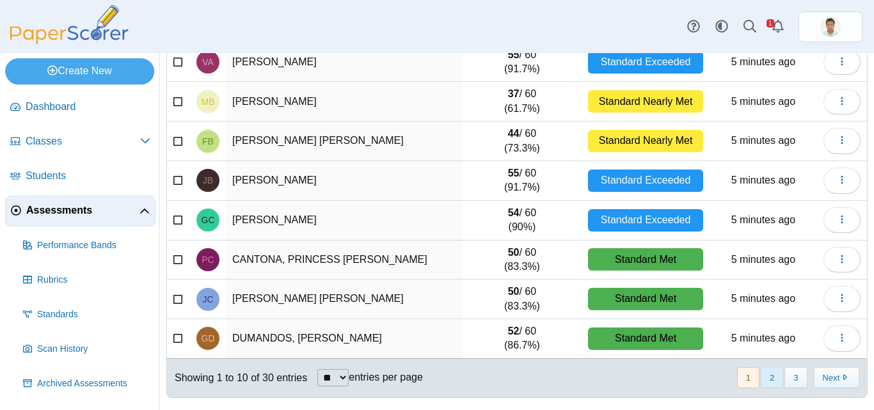
click at [764, 385] on button "2" at bounding box center [772, 377] width 22 height 21
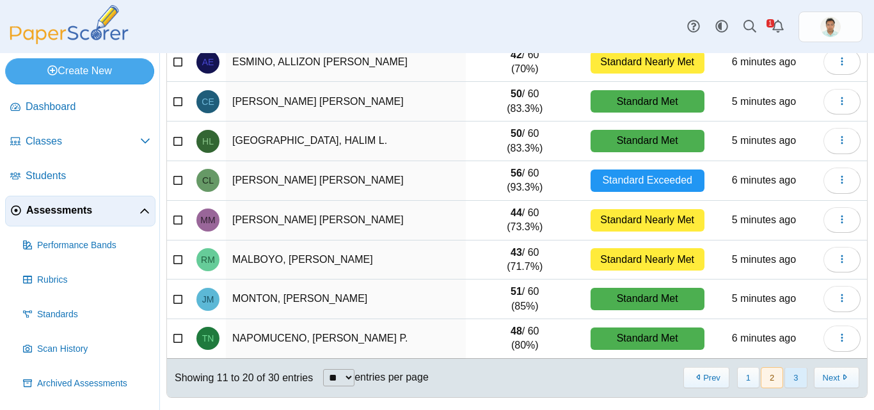
click at [789, 377] on button "3" at bounding box center [796, 377] width 22 height 21
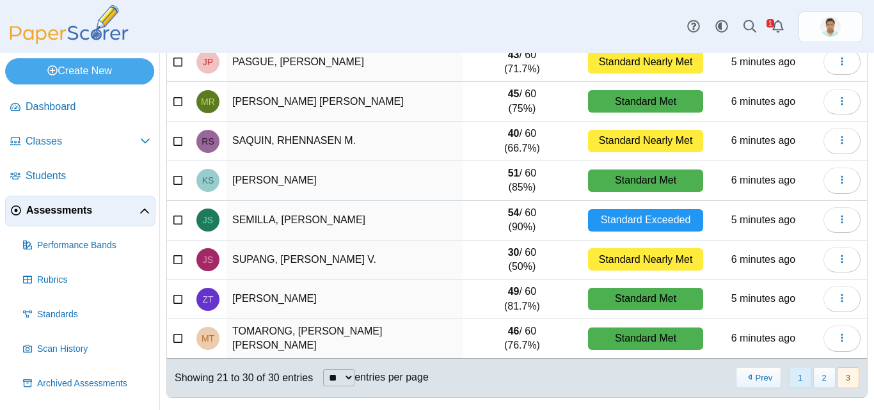
click at [792, 381] on button "1" at bounding box center [800, 377] width 22 height 21
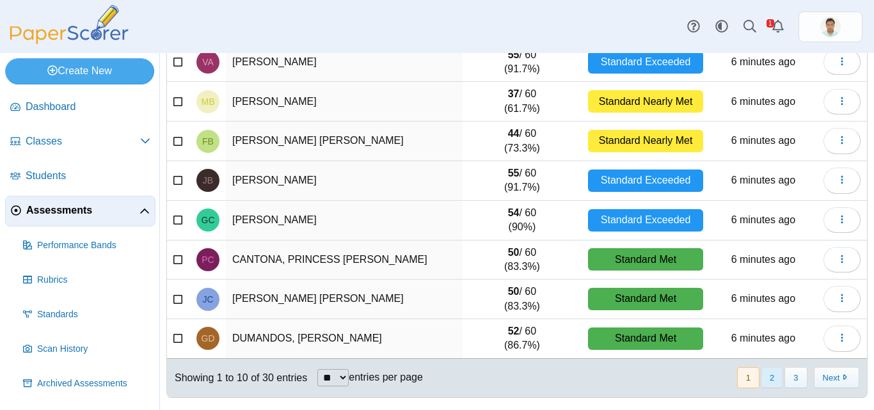
click at [761, 376] on button "2" at bounding box center [772, 377] width 22 height 21
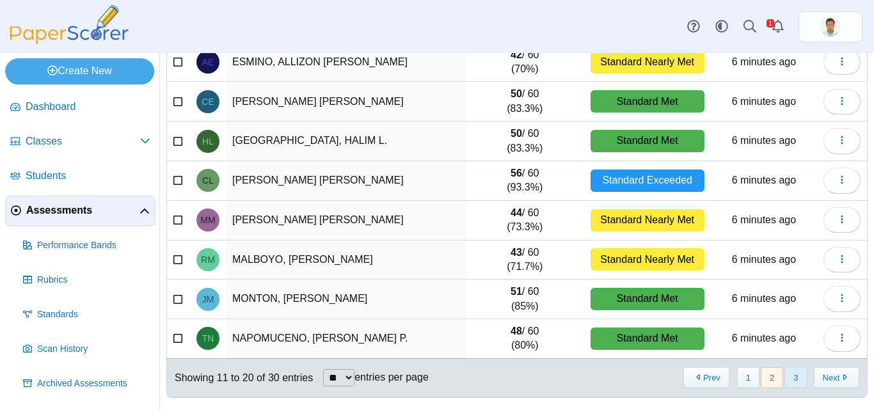
click at [785, 378] on button "3" at bounding box center [796, 377] width 22 height 21
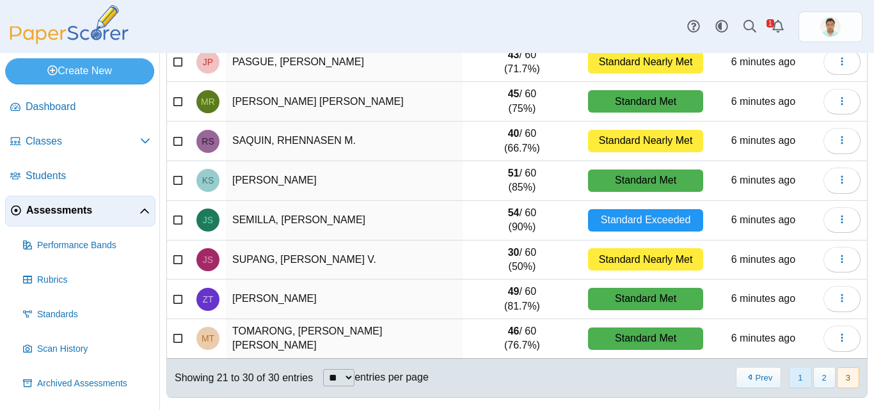
click at [796, 383] on button "1" at bounding box center [800, 377] width 22 height 21
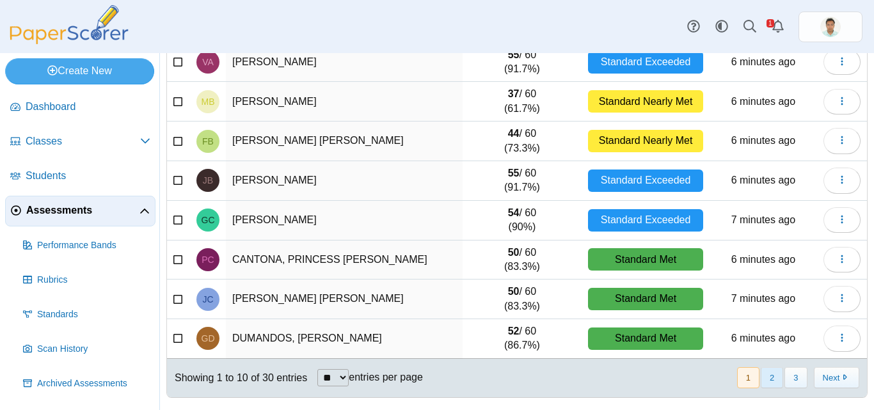
click at [766, 374] on button "2" at bounding box center [772, 377] width 22 height 21
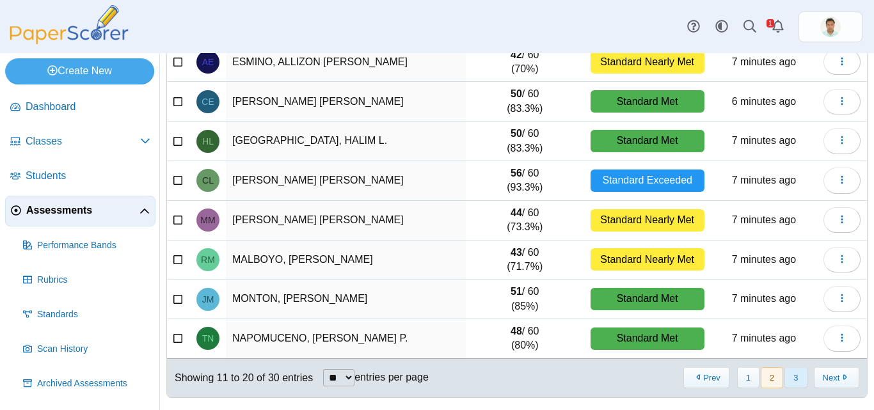
click at [790, 377] on button "3" at bounding box center [796, 377] width 22 height 21
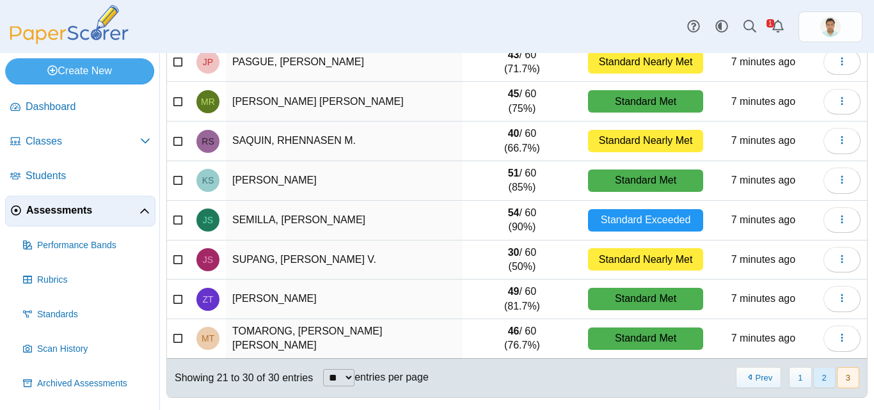
click at [821, 378] on button "2" at bounding box center [824, 377] width 22 height 21
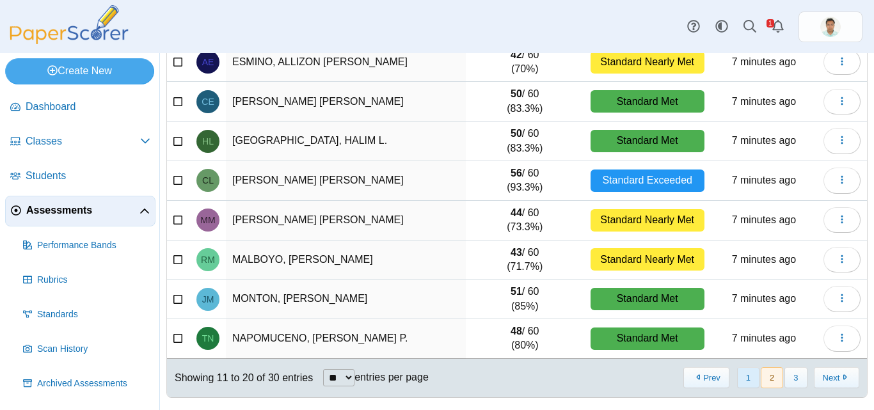
click at [742, 382] on button "1" at bounding box center [748, 377] width 22 height 21
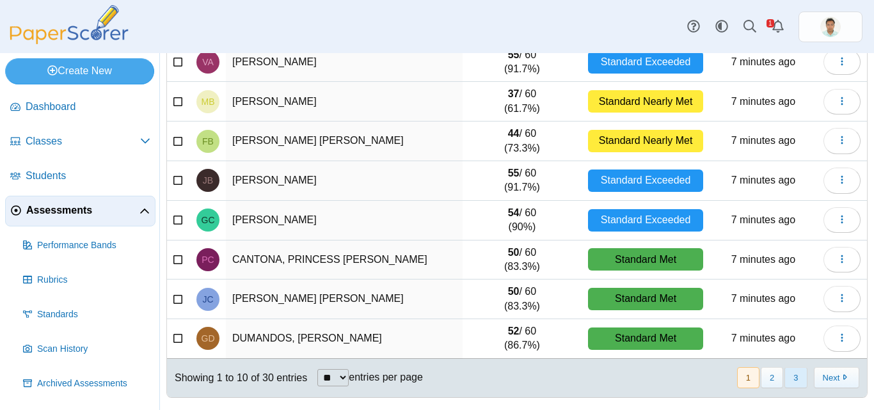
click at [794, 381] on button "3" at bounding box center [796, 377] width 22 height 21
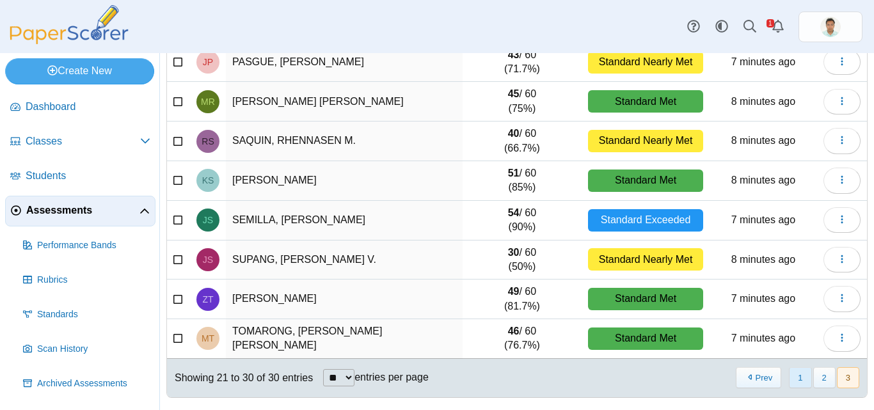
drag, startPoint x: 817, startPoint y: 373, endPoint x: 792, endPoint y: 373, distance: 25.6
click at [799, 377] on nav "« Prev 1 2 3 Next »" at bounding box center [797, 377] width 125 height 21
click at [793, 375] on button "1" at bounding box center [800, 377] width 22 height 21
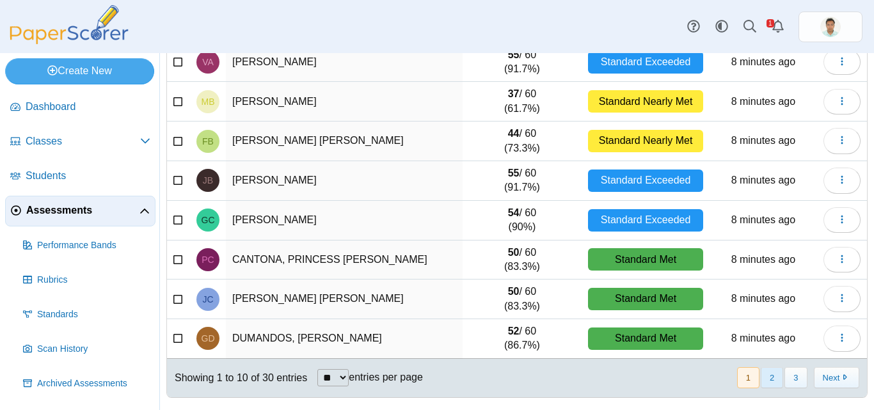
click at [771, 372] on button "2" at bounding box center [772, 377] width 22 height 21
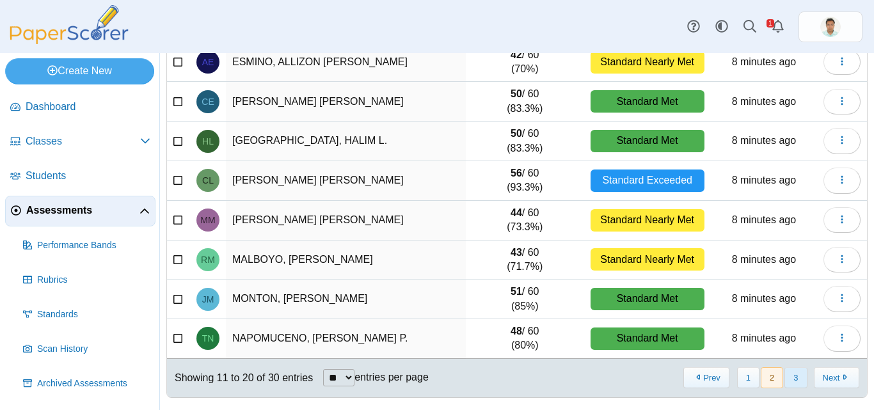
click at [785, 386] on button "3" at bounding box center [796, 377] width 22 height 21
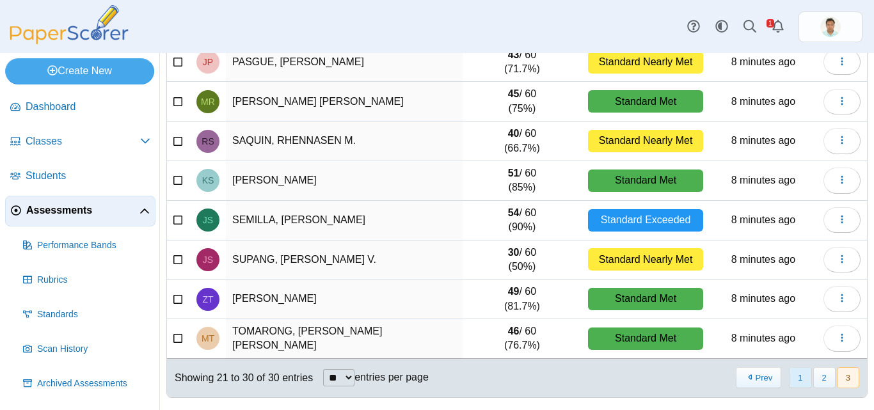
click at [796, 371] on button "1" at bounding box center [800, 377] width 22 height 21
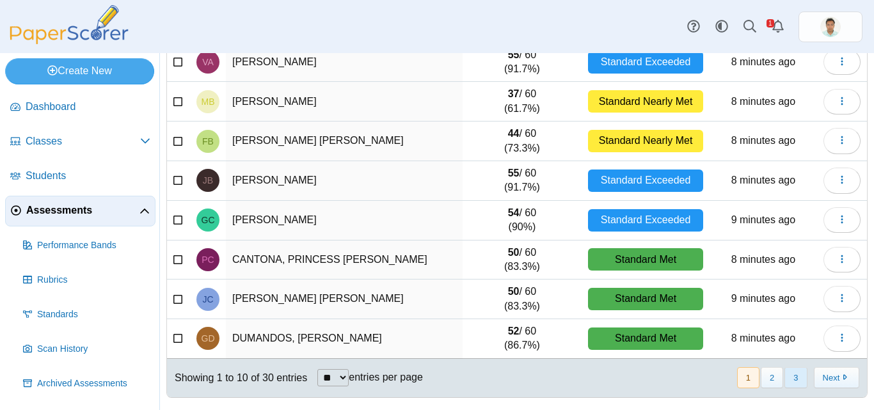
click at [792, 381] on button "3" at bounding box center [796, 377] width 22 height 21
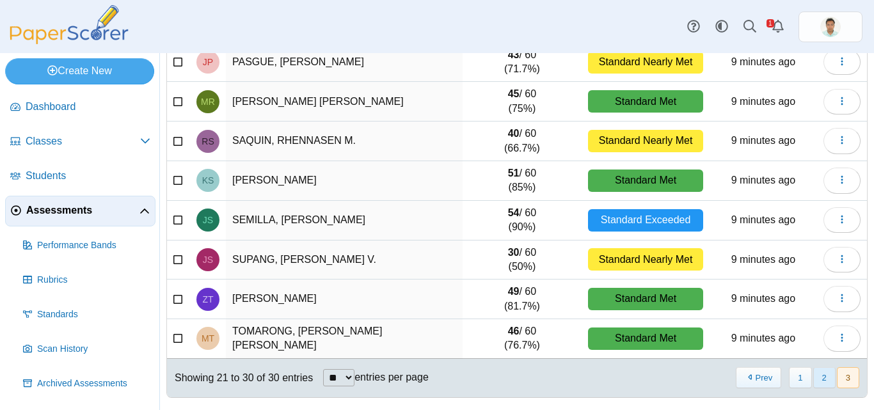
click at [817, 378] on button "2" at bounding box center [824, 377] width 22 height 21
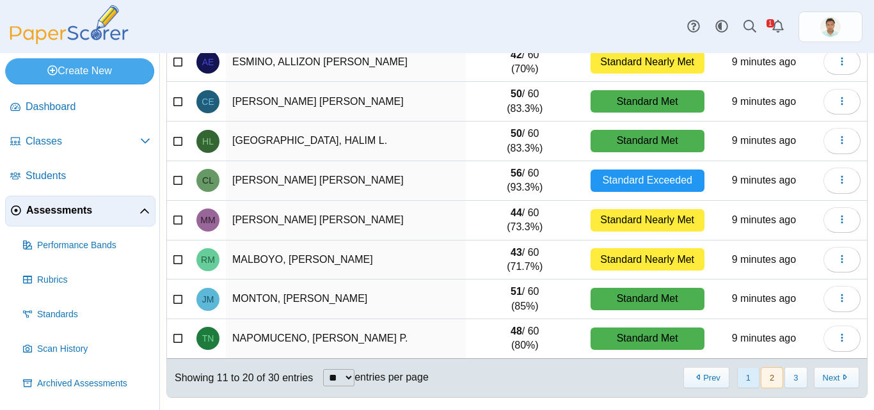
click at [747, 373] on button "1" at bounding box center [748, 377] width 22 height 21
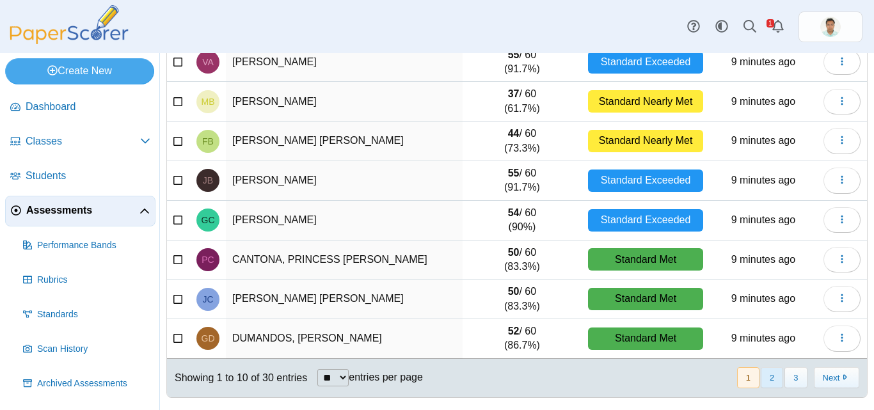
click at [770, 385] on button "2" at bounding box center [772, 377] width 22 height 21
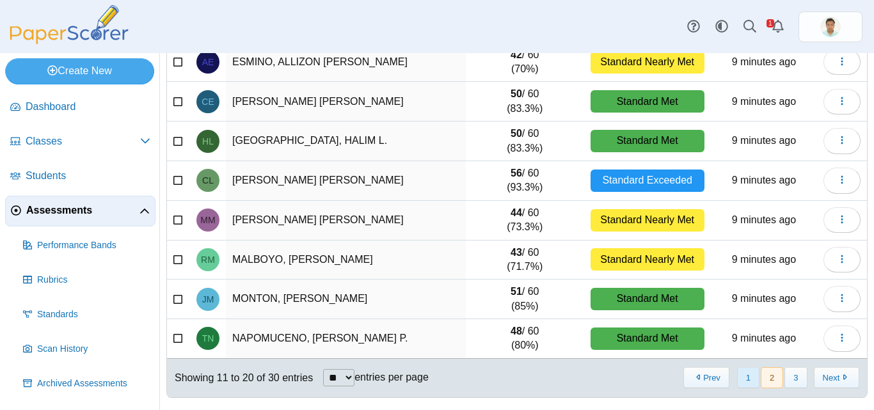
click at [737, 381] on button "1" at bounding box center [748, 377] width 22 height 21
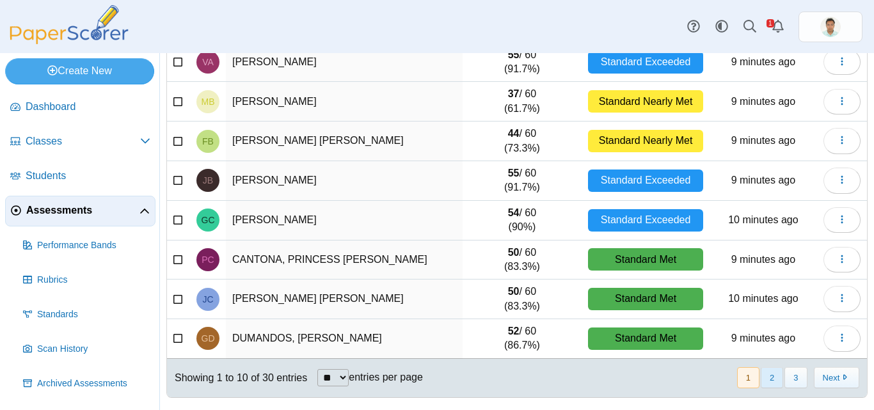
click at [767, 373] on button "2" at bounding box center [772, 377] width 22 height 21
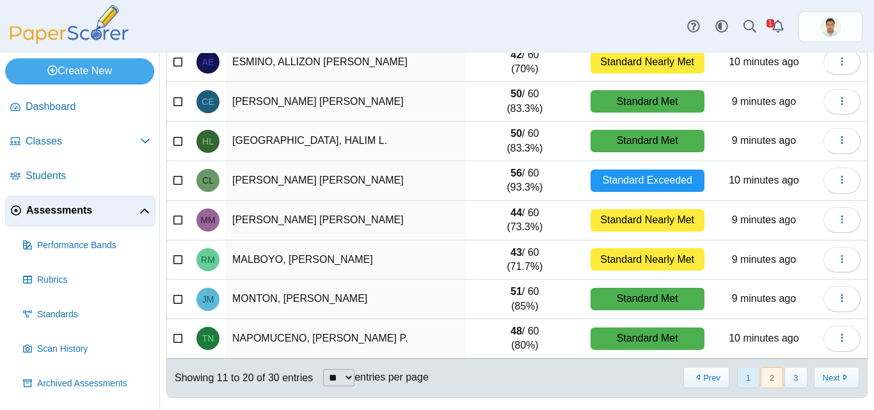
click at [737, 388] on div "« Prev 1 2 3 Next »" at bounding box center [771, 378] width 193 height 36
click at [740, 384] on button "1" at bounding box center [748, 377] width 22 height 21
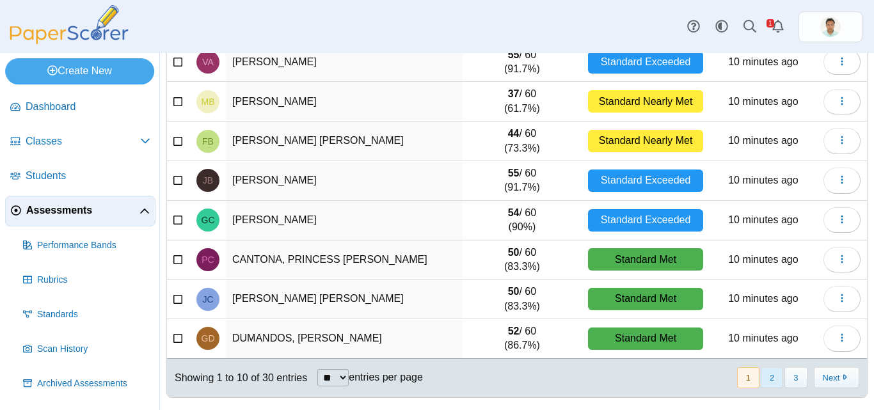
click at [761, 377] on button "2" at bounding box center [772, 377] width 22 height 21
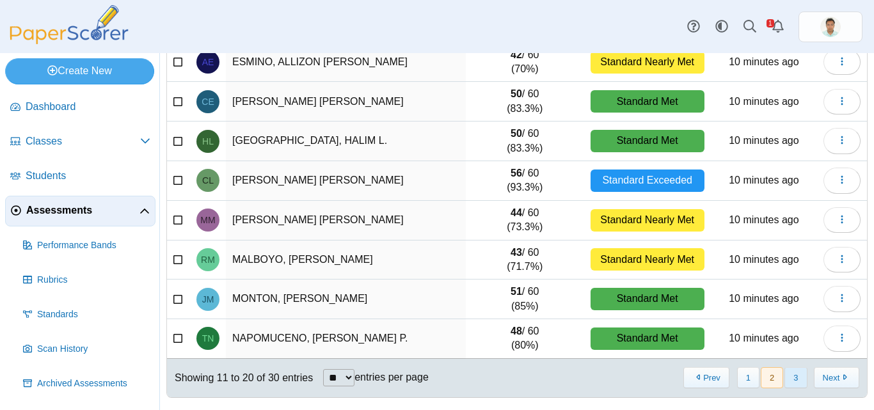
click at [787, 380] on button "3" at bounding box center [796, 377] width 22 height 21
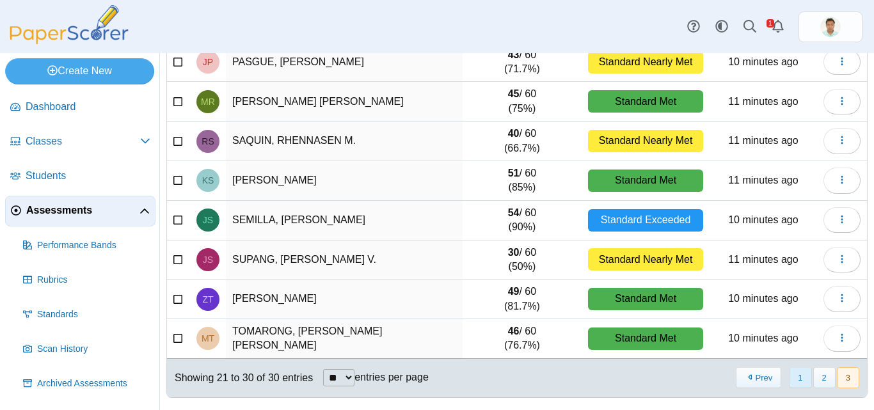
click at [790, 383] on button "1" at bounding box center [800, 377] width 22 height 21
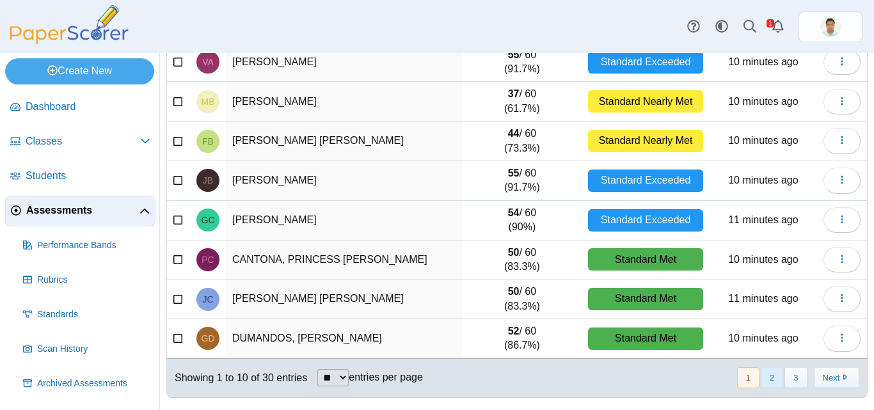
click at [761, 380] on button "2" at bounding box center [772, 377] width 22 height 21
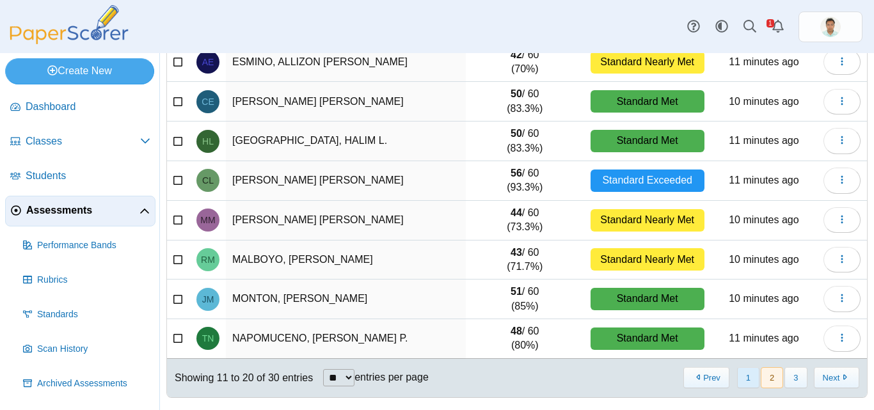
click at [740, 376] on button "1" at bounding box center [748, 377] width 22 height 21
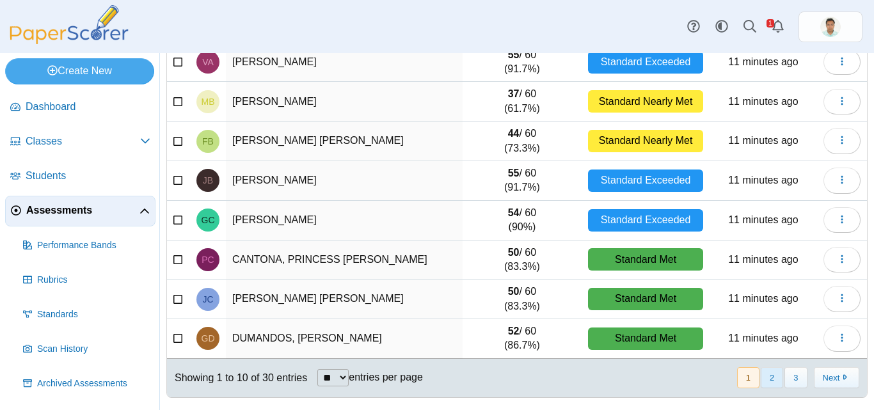
click at [770, 379] on button "2" at bounding box center [772, 377] width 22 height 21
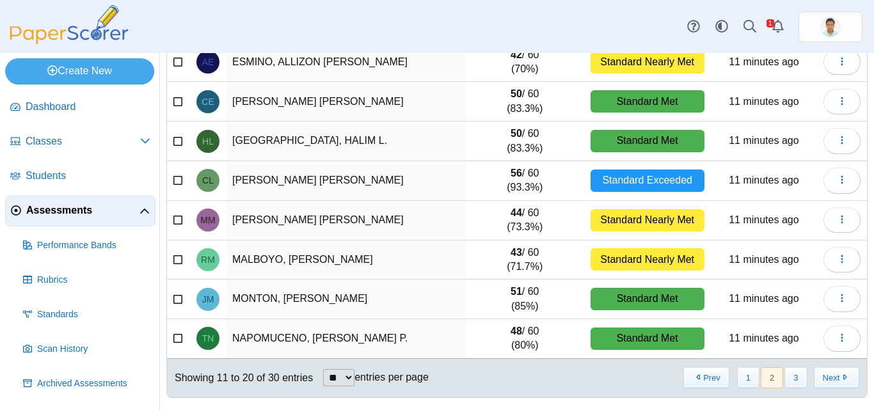
click at [790, 376] on button "3" at bounding box center [796, 377] width 22 height 21
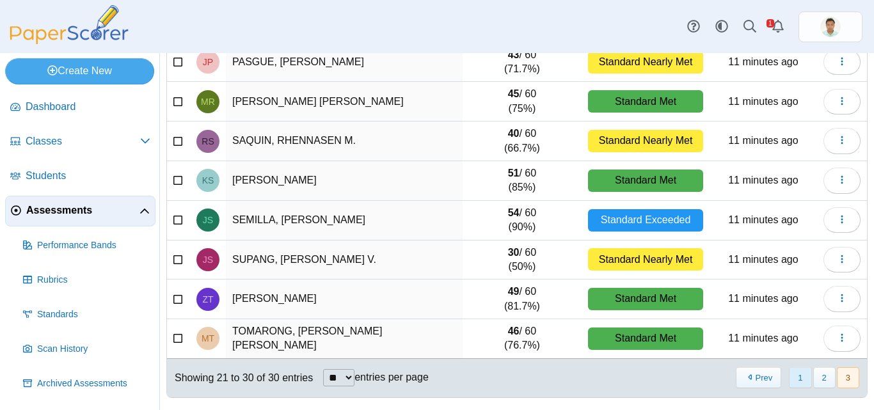
click at [792, 377] on button "1" at bounding box center [800, 377] width 22 height 21
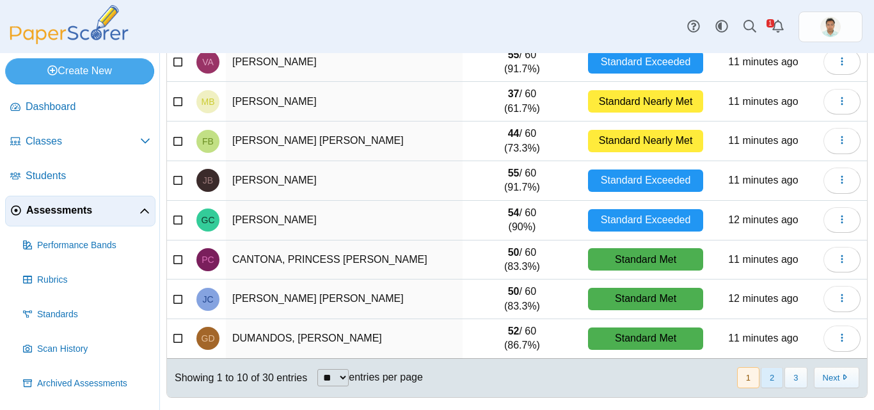
click at [763, 383] on button "2" at bounding box center [772, 377] width 22 height 21
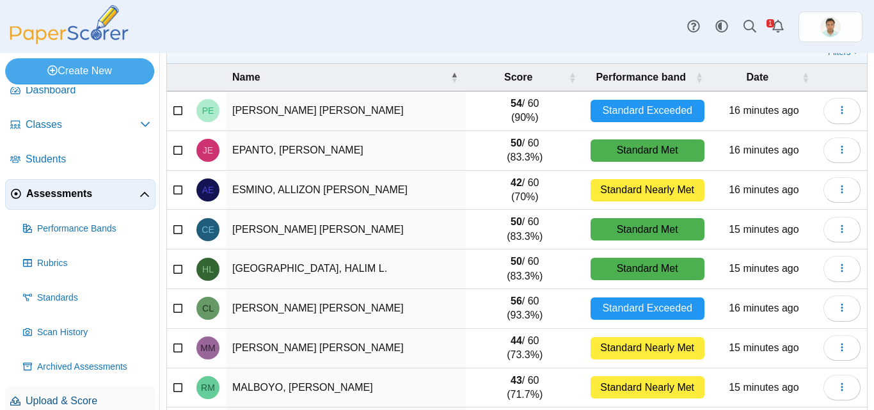
scroll to position [32, 0]
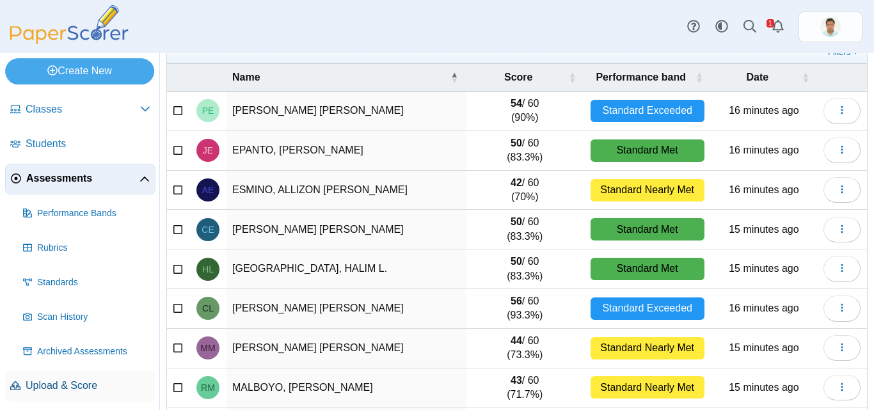
click at [72, 381] on span "Upload & Score" at bounding box center [88, 386] width 125 height 14
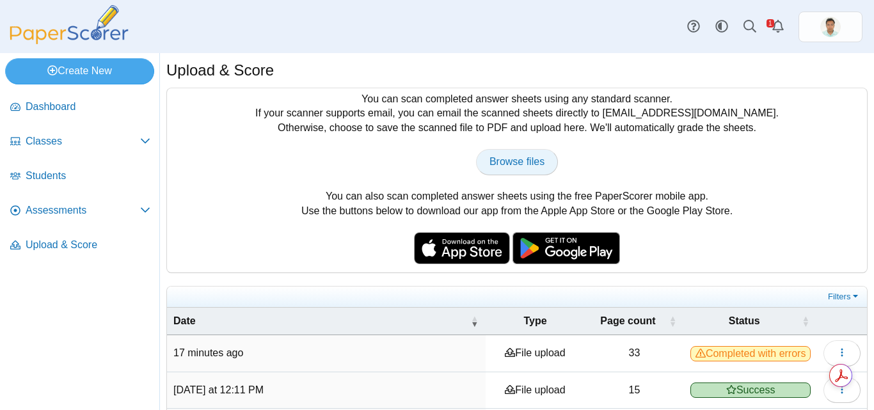
click at [534, 157] on span "Browse files" at bounding box center [517, 161] width 55 height 11
type input "**********"
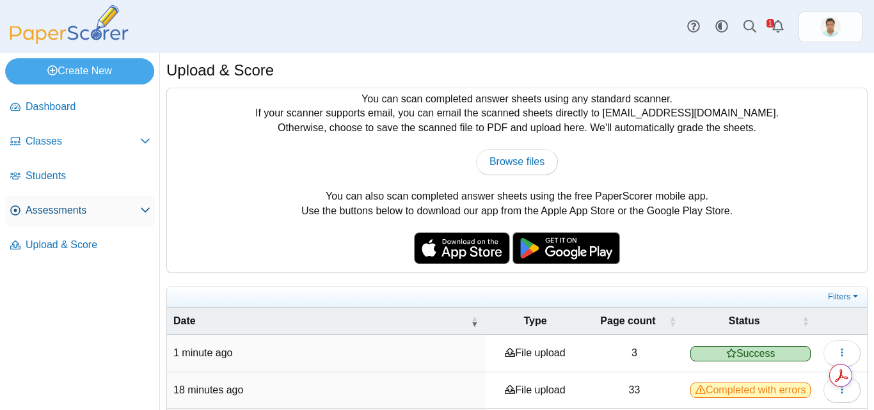
click at [54, 205] on span "Assessments" at bounding box center [83, 211] width 115 height 14
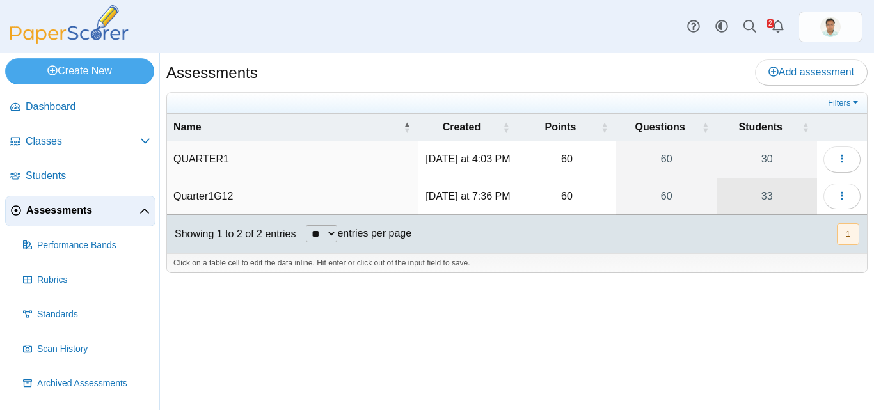
click at [767, 200] on link "33" at bounding box center [767, 197] width 100 height 36
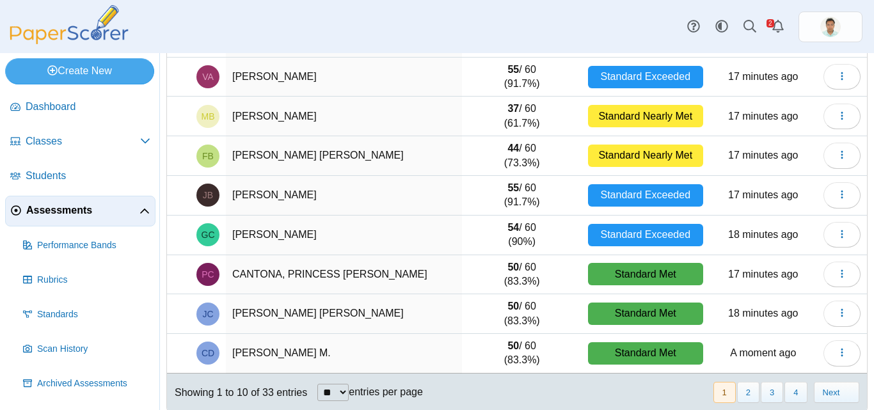
scroll to position [218, 0]
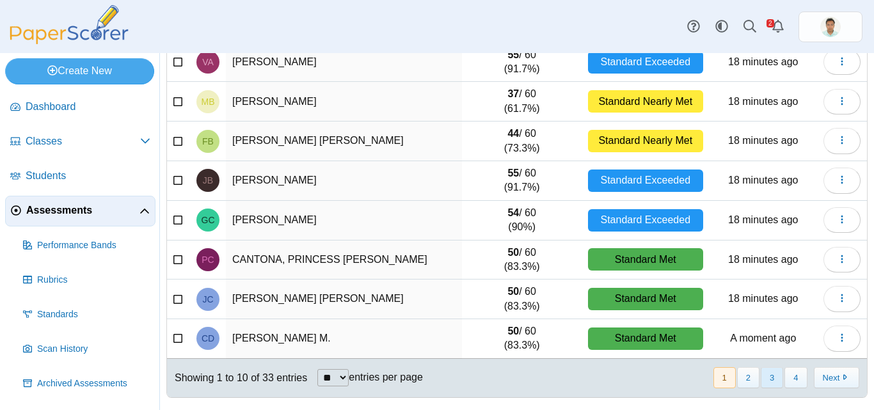
click at [767, 381] on button "3" at bounding box center [772, 377] width 22 height 21
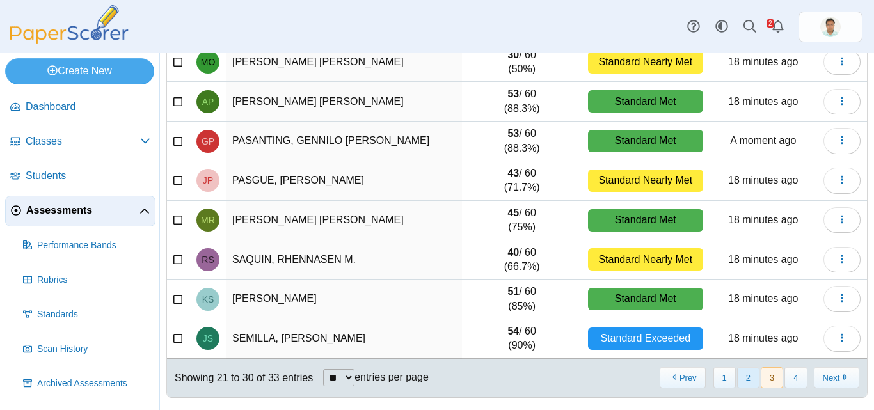
click at [741, 381] on button "2" at bounding box center [748, 377] width 22 height 21
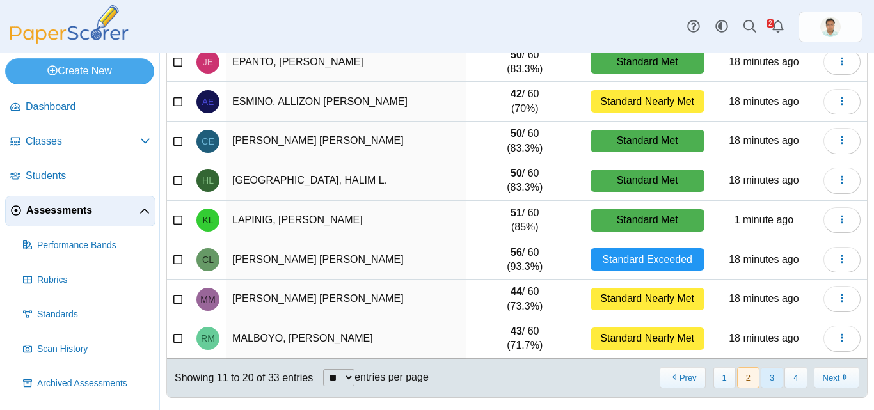
click at [764, 374] on button "3" at bounding box center [772, 377] width 22 height 21
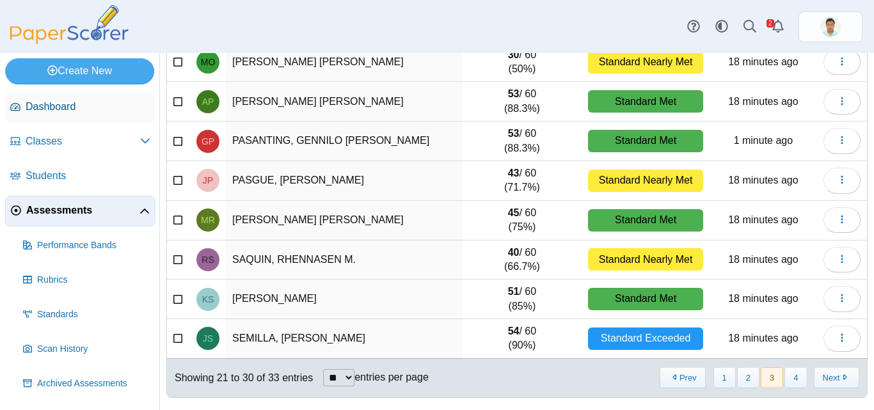
click at [62, 110] on span "Dashboard" at bounding box center [88, 107] width 125 height 14
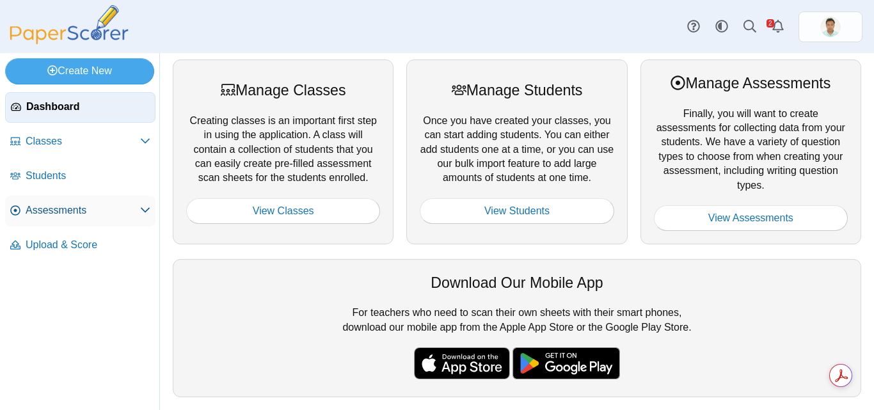
click at [83, 213] on span "Assessments" at bounding box center [83, 211] width 115 height 14
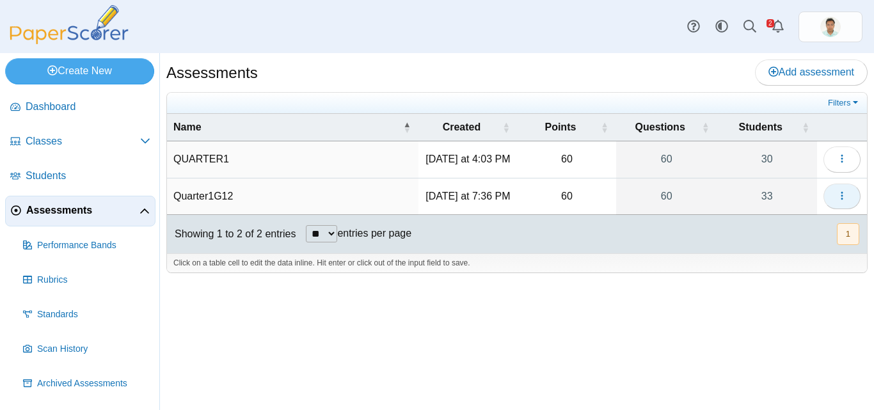
click at [841, 201] on icon "button" at bounding box center [842, 196] width 10 height 10
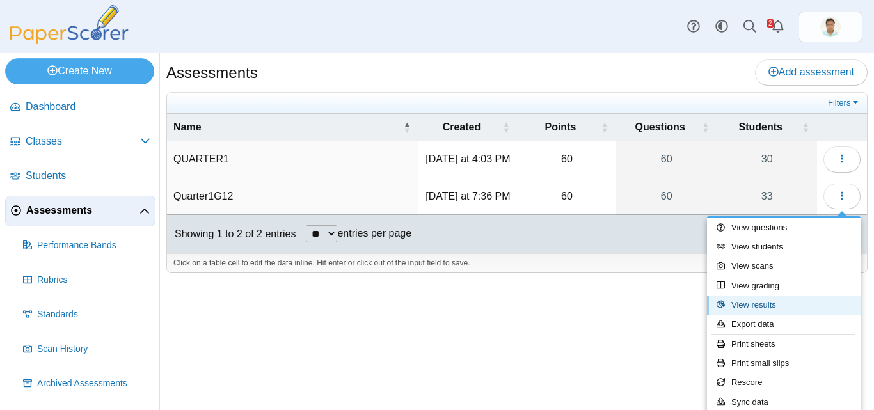
click at [780, 306] on link "View results" at bounding box center [784, 305] width 154 height 19
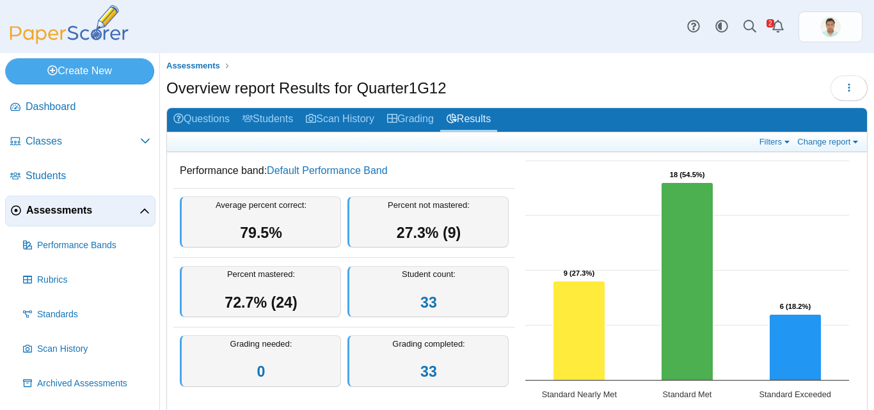
click at [864, 262] on div "Assessments Overview report Results for Quarter1G12 Loading…" at bounding box center [517, 231] width 714 height 357
click at [269, 116] on link "Students" at bounding box center [267, 120] width 63 height 24
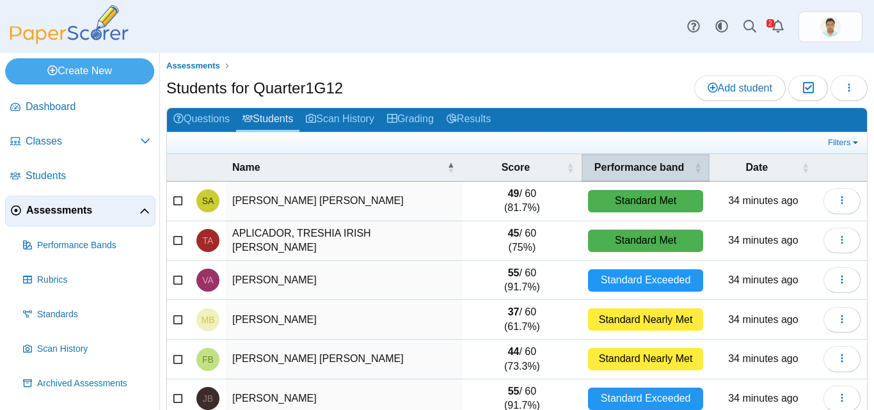
click at [694, 172] on span "\a Performance band\a : Activate to sort" at bounding box center [698, 167] width 8 height 27
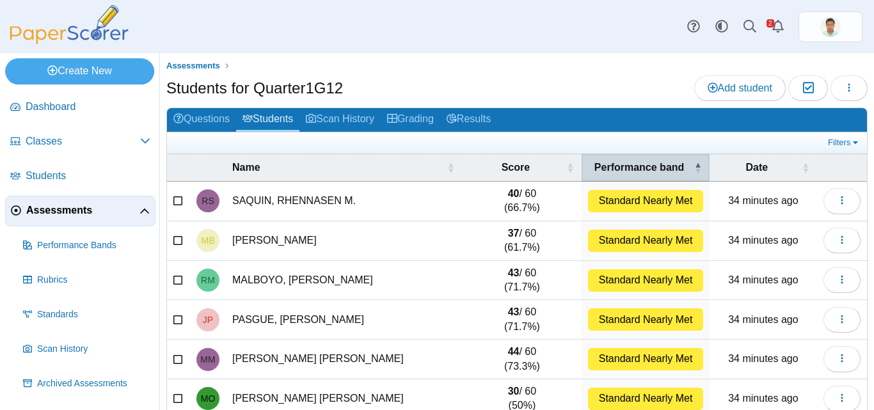
click at [694, 164] on span "\a Performance band\a : Activate to invert sorting" at bounding box center [698, 167] width 8 height 27
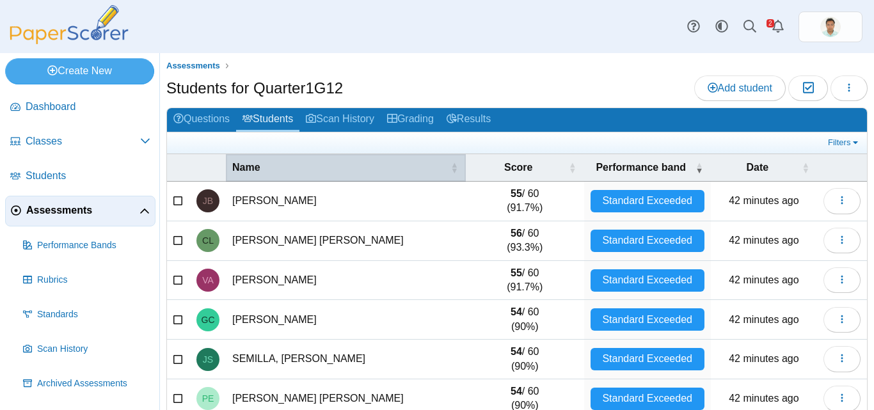
click at [451, 166] on span "\a Name\a : Activate to sort" at bounding box center [455, 167] width 8 height 27
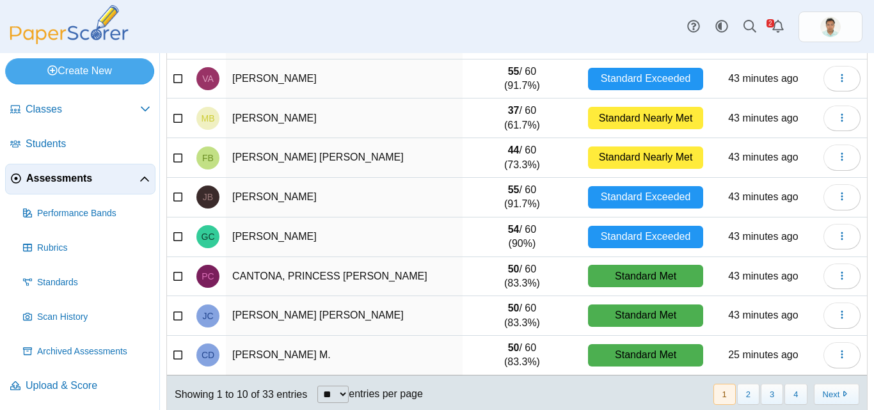
scroll to position [218, 0]
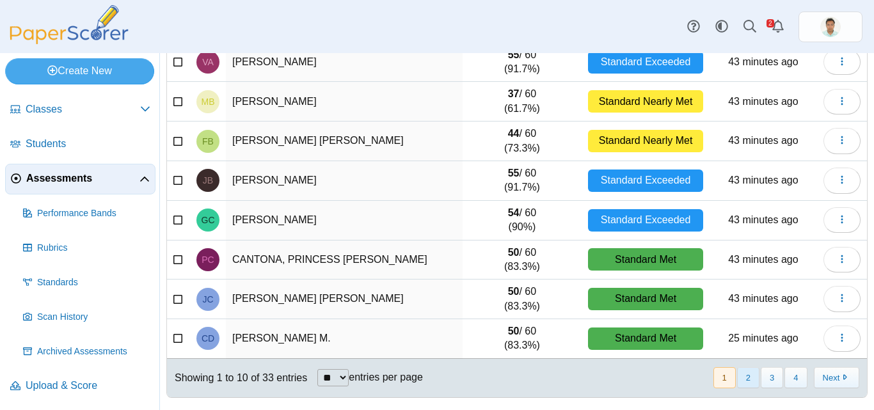
click at [737, 378] on button "2" at bounding box center [748, 377] width 22 height 21
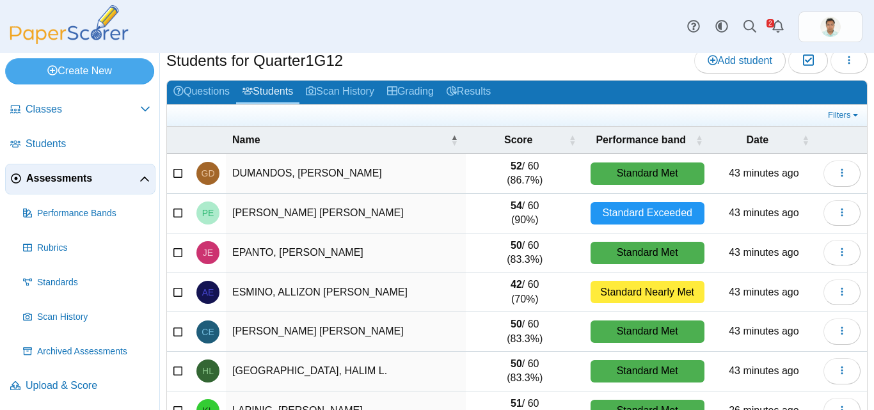
scroll to position [25, 0]
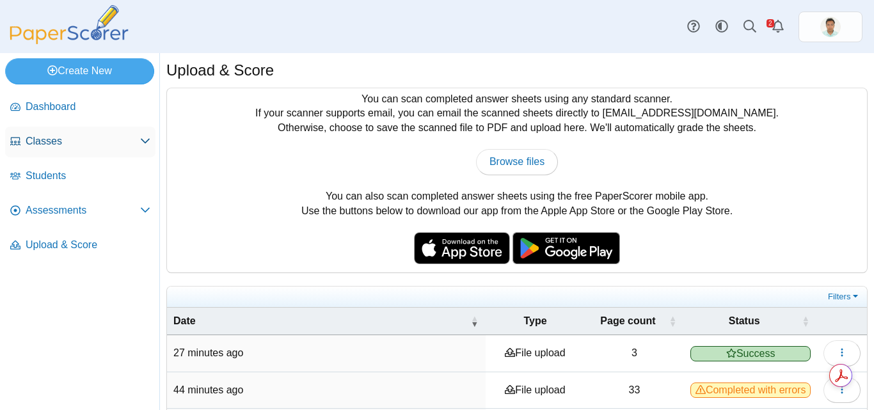
click at [56, 141] on span "Classes" at bounding box center [83, 141] width 115 height 14
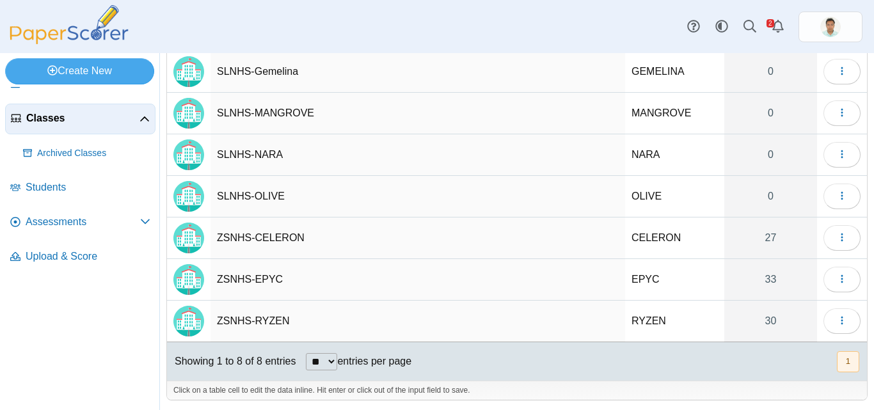
scroll to position [134, 0]
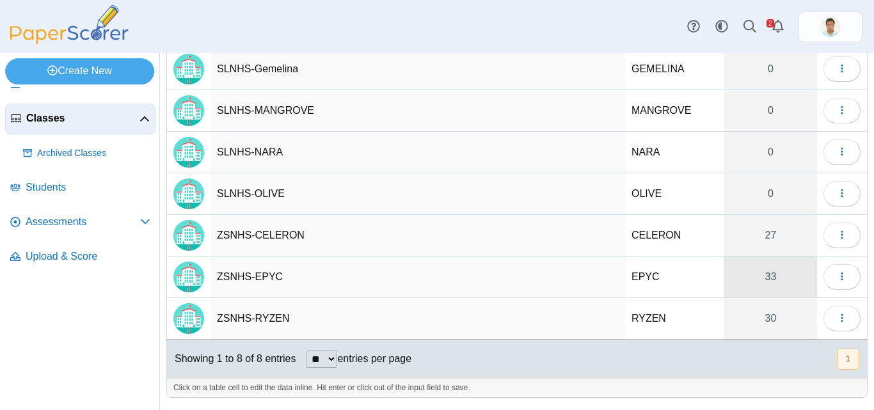
click at [764, 275] on link "33" at bounding box center [770, 277] width 93 height 41
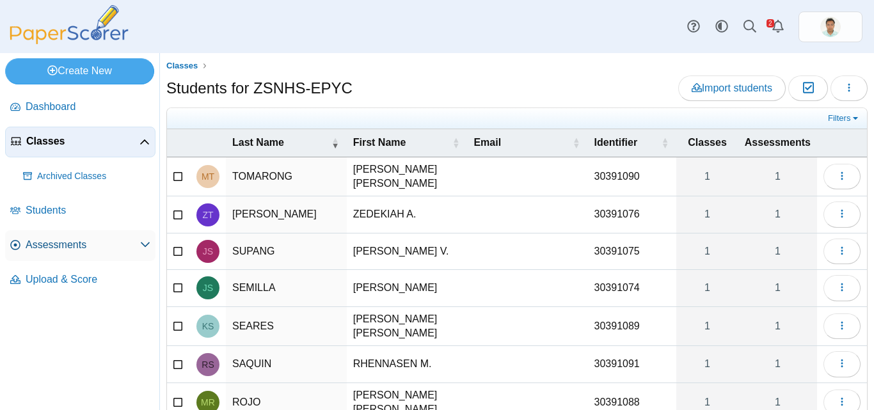
click at [79, 244] on span "Assessments" at bounding box center [83, 245] width 115 height 14
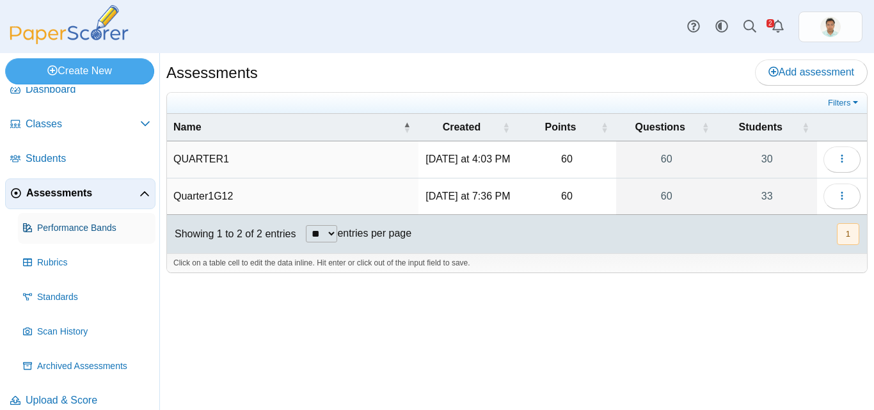
scroll to position [32, 0]
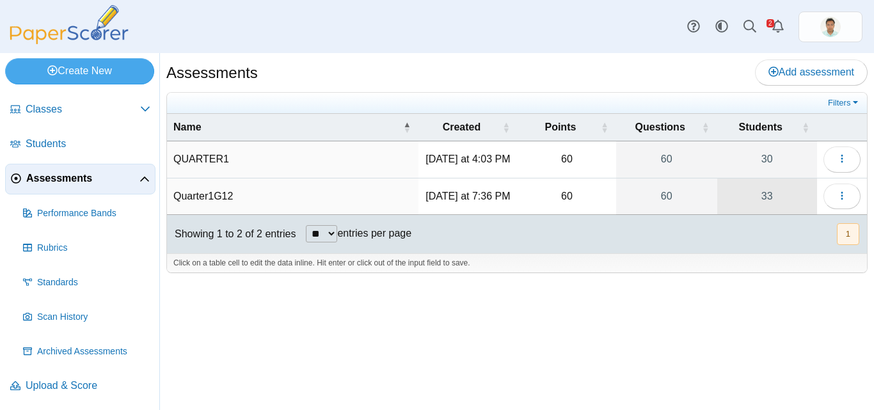
click at [764, 207] on link "33" at bounding box center [767, 197] width 100 height 36
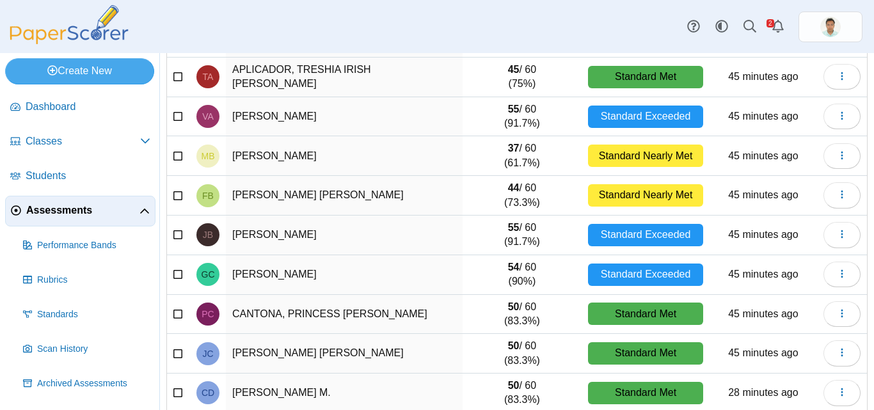
scroll to position [218, 0]
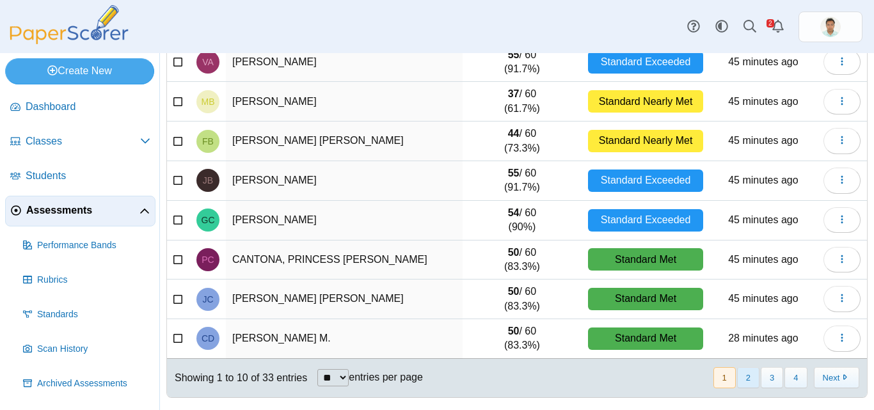
click at [739, 375] on button "2" at bounding box center [748, 377] width 22 height 21
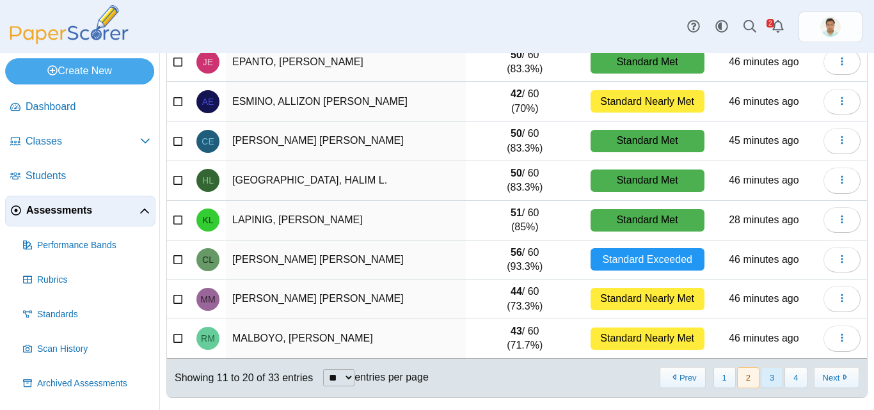
click at [765, 378] on button "3" at bounding box center [772, 377] width 22 height 21
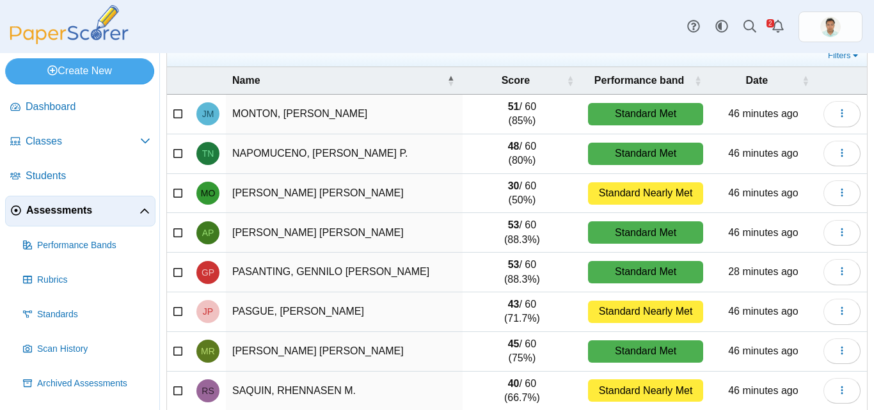
scroll to position [26, 0]
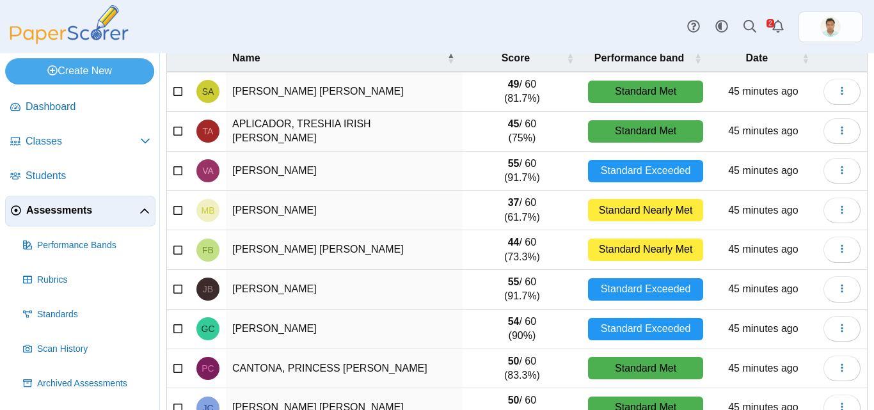
scroll to position [218, 0]
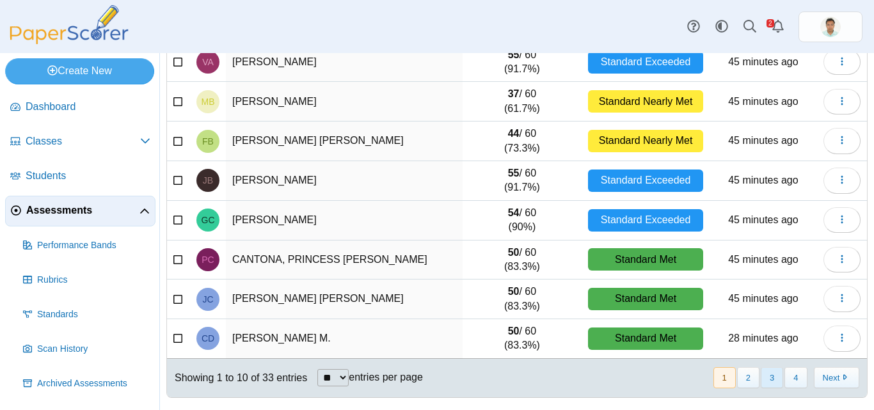
click at [767, 380] on button "3" at bounding box center [772, 377] width 22 height 21
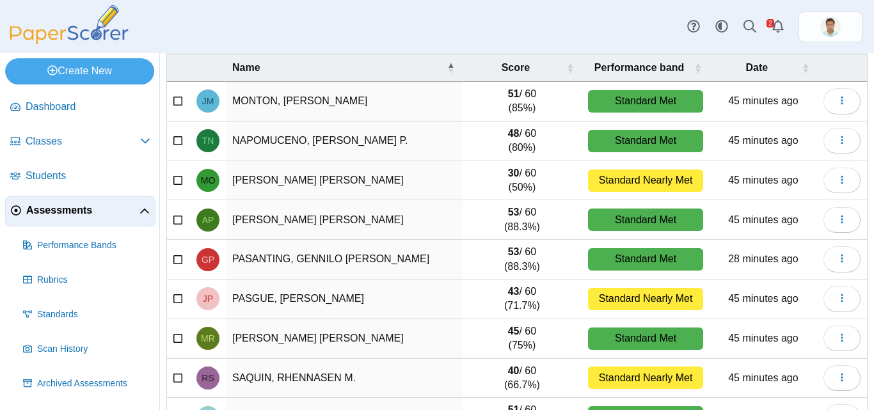
scroll to position [90, 0]
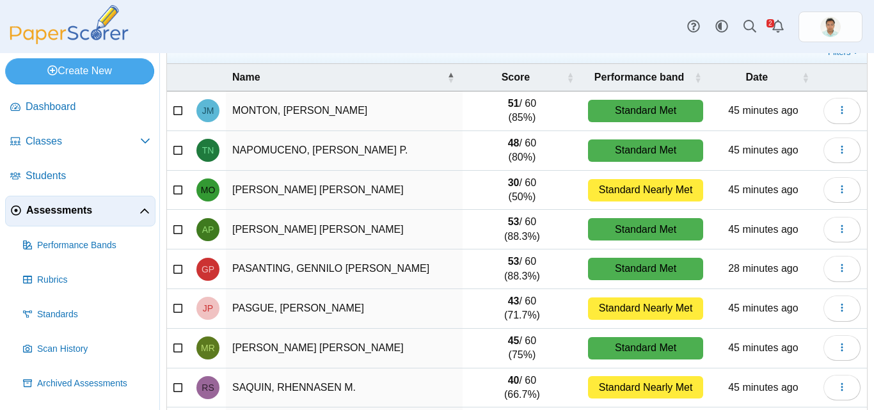
click at [516, 160] on td "48 / 60 (80%)" at bounding box center [523, 151] width 120 height 40
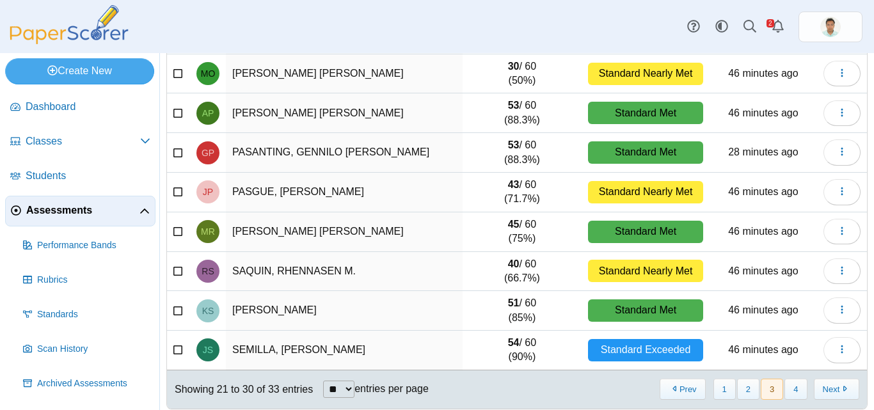
scroll to position [218, 0]
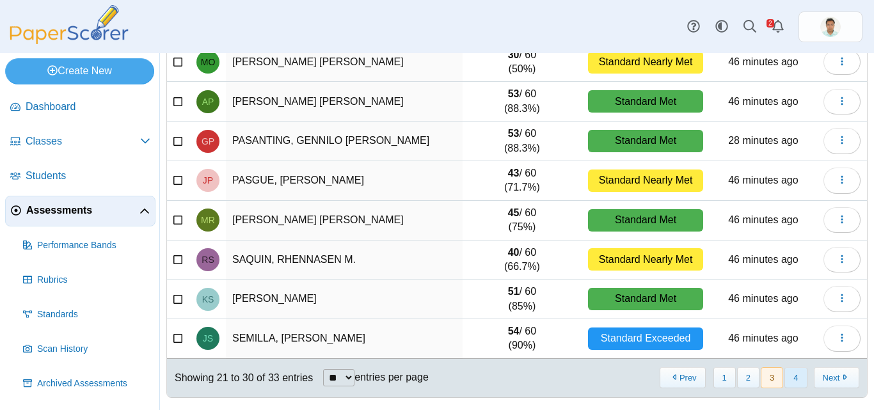
click at [792, 378] on button "4" at bounding box center [796, 377] width 22 height 21
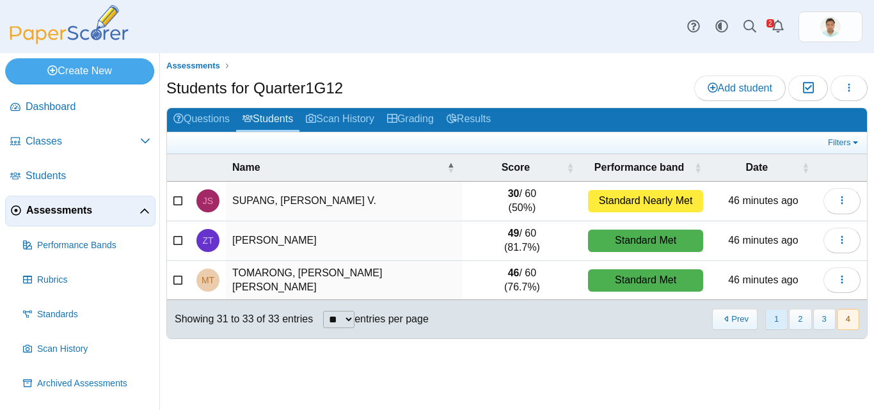
click at [771, 317] on button "1" at bounding box center [776, 319] width 22 height 21
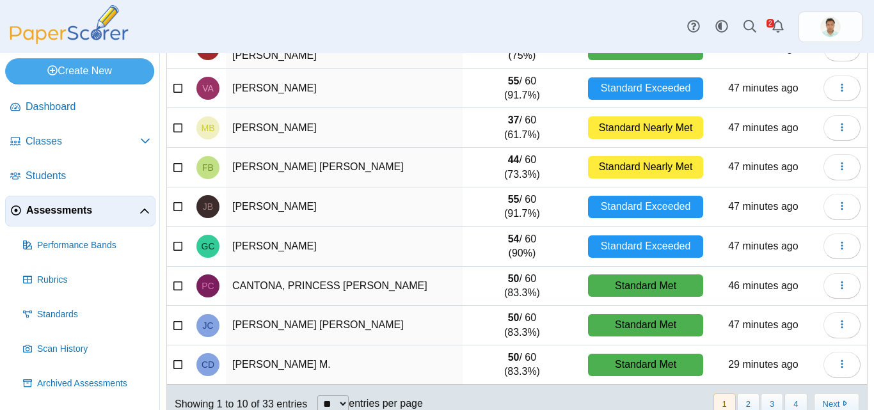
scroll to position [218, 0]
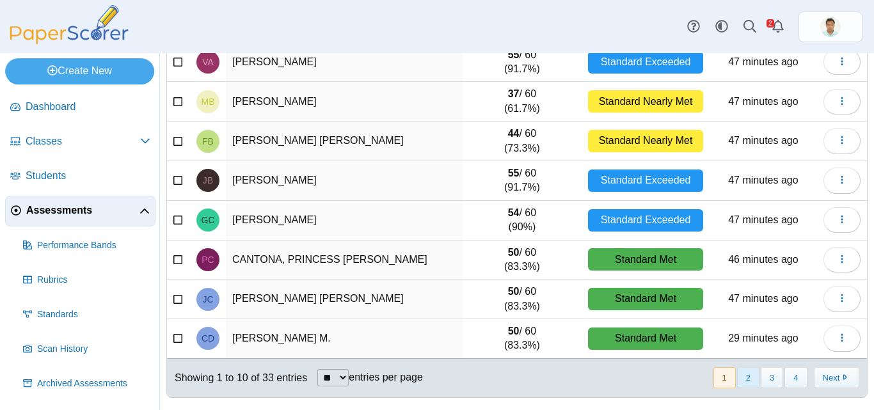
click at [743, 375] on button "2" at bounding box center [748, 377] width 22 height 21
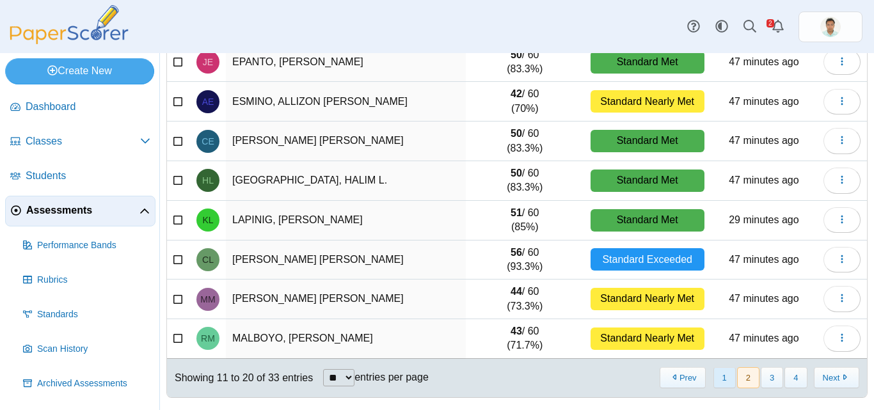
click at [721, 378] on button "1" at bounding box center [725, 377] width 22 height 21
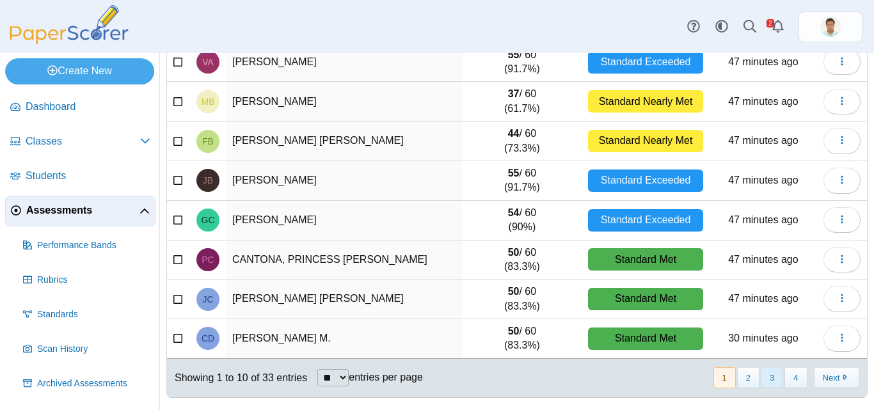
drag, startPoint x: 744, startPoint y: 379, endPoint x: 767, endPoint y: 384, distance: 23.6
click at [744, 380] on button "2" at bounding box center [748, 377] width 22 height 21
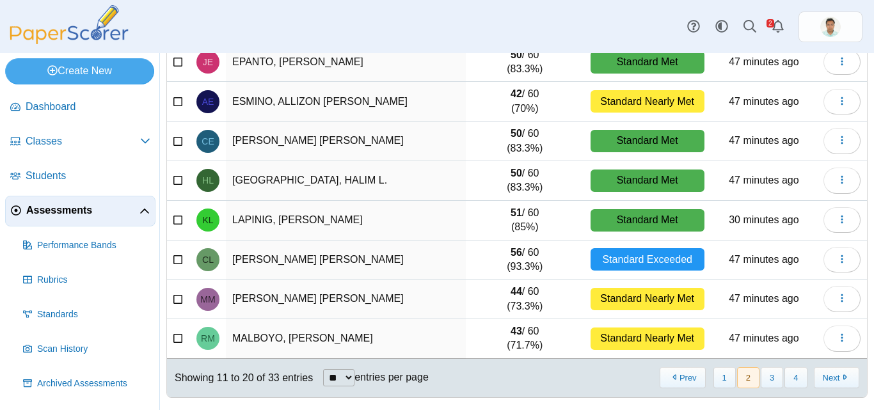
click at [772, 362] on div "« Prev 1 2 3 4 Next »" at bounding box center [759, 378] width 216 height 36
drag, startPoint x: 769, startPoint y: 372, endPoint x: 750, endPoint y: 378, distance: 20.2
click at [769, 372] on button "3" at bounding box center [772, 377] width 22 height 21
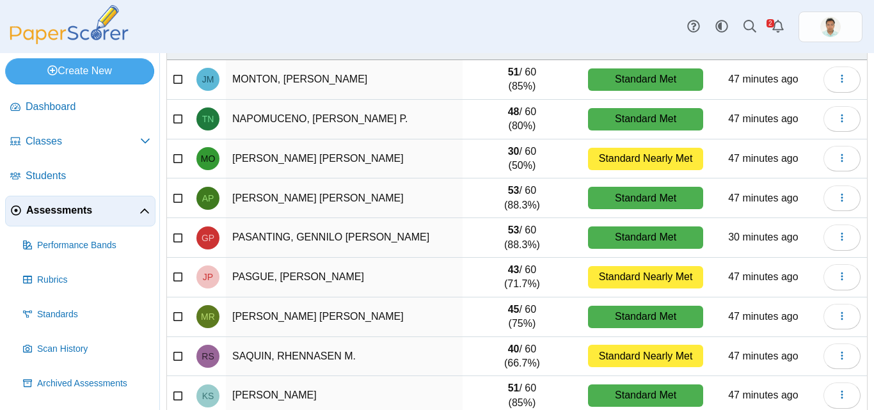
scroll to position [64, 0]
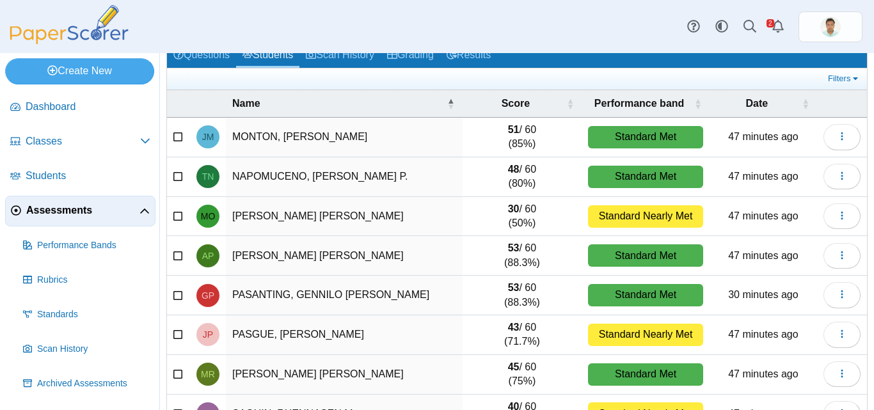
click at [860, 161] on div "Assessments Students for Quarter1G12 Add student Moderation 0 Loading… Grading" at bounding box center [517, 167] width 714 height 357
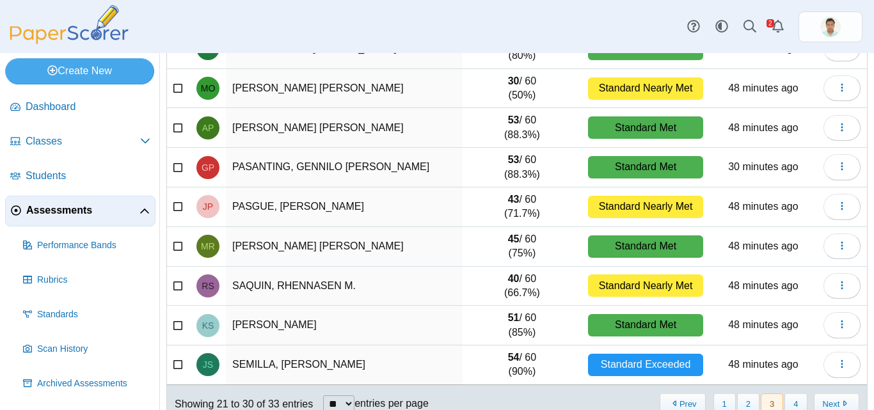
scroll to position [218, 0]
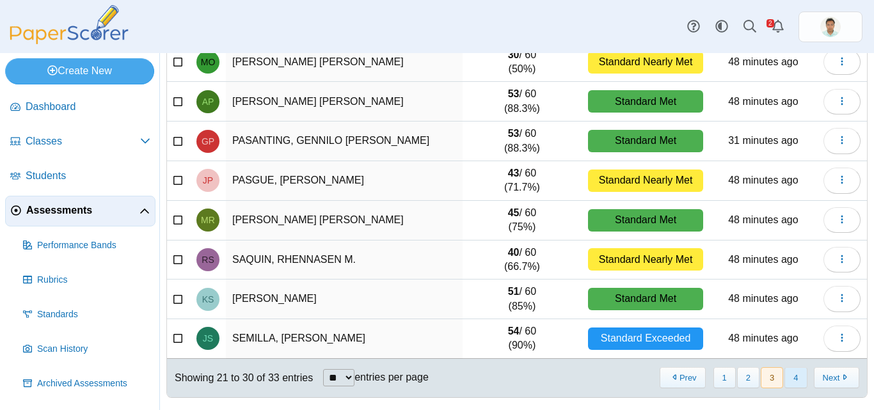
click at [796, 381] on button "4" at bounding box center [796, 377] width 22 height 21
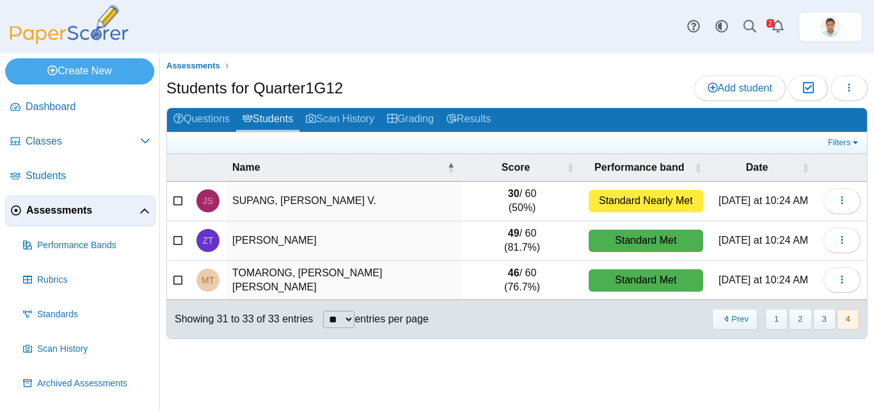
drag, startPoint x: 509, startPoint y: 403, endPoint x: 384, endPoint y: 264, distance: 187.1
click at [509, 402] on div "Assessments Students for Quarter1G12 Add student Moderation 0 Loading… Grading" at bounding box center [517, 231] width 714 height 357
click at [141, 209] on icon at bounding box center [145, 212] width 10 height 10
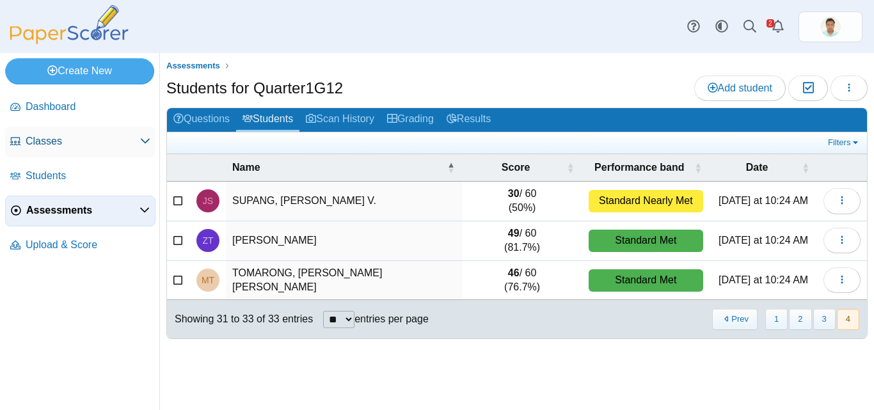
click at [44, 141] on span "Classes" at bounding box center [83, 141] width 115 height 14
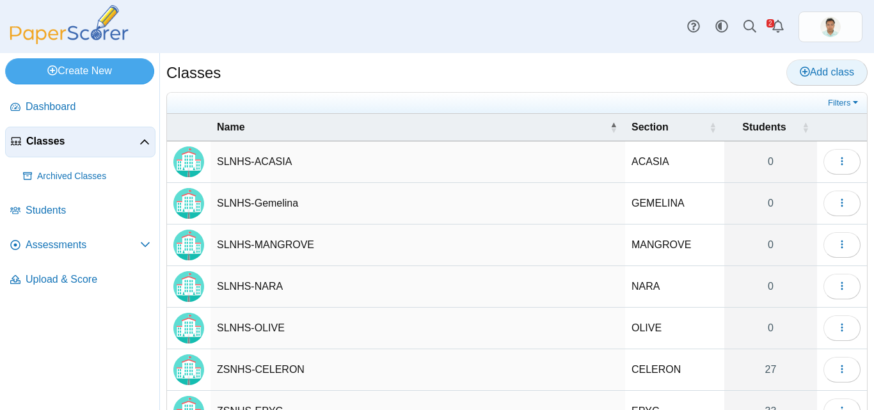
click at [808, 70] on span "Add class" at bounding box center [827, 72] width 54 height 11
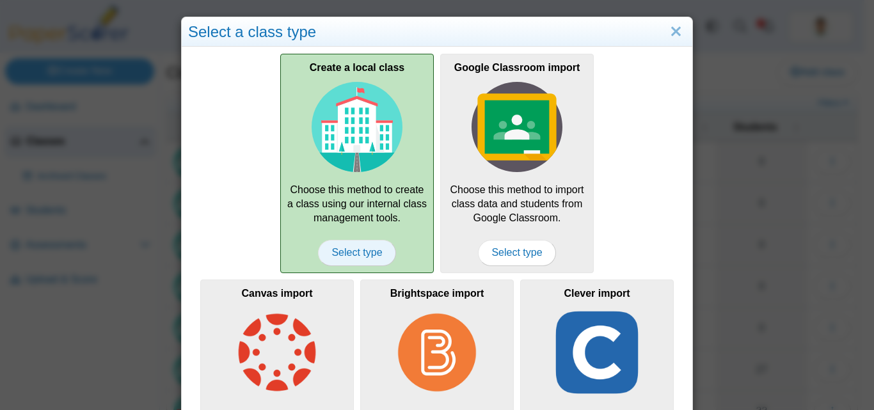
click at [369, 253] on span "Select type" at bounding box center [356, 253] width 77 height 26
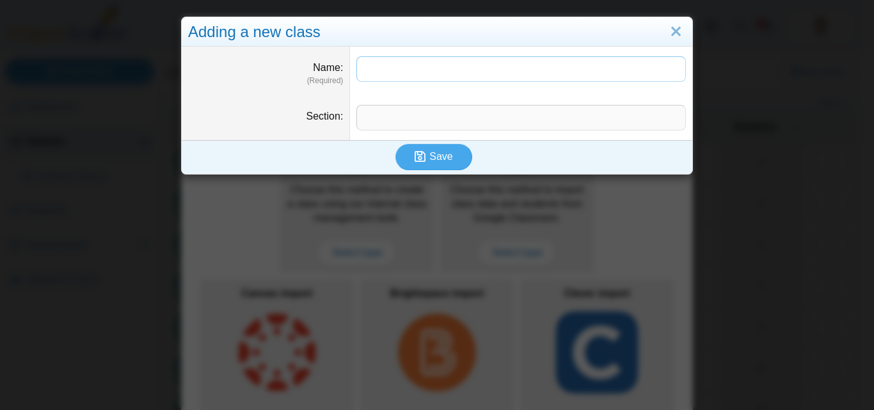
type input "*"
type input "**********"
click at [376, 126] on input "Section" at bounding box center [521, 118] width 330 height 26
type input "********"
click at [429, 162] on span "Save" at bounding box center [440, 156] width 23 height 11
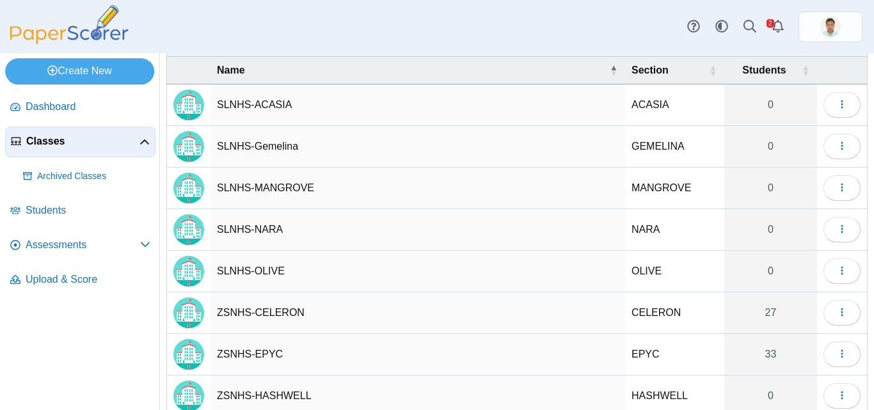
scroll to position [176, 0]
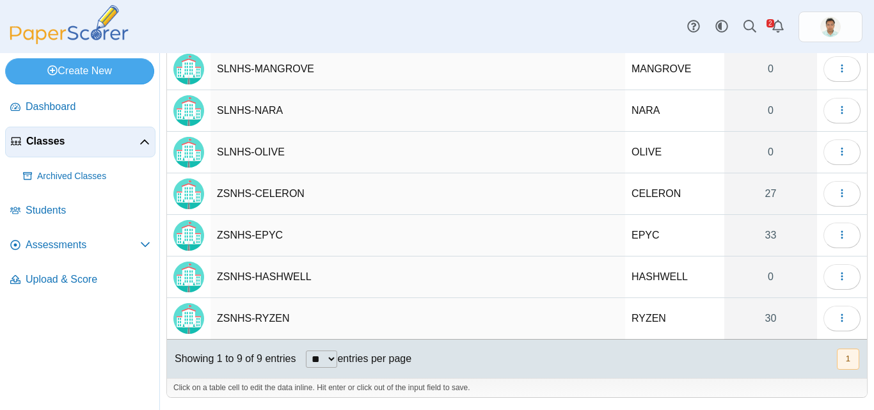
click at [294, 275] on td "ZSNHS-HASHWELL" at bounding box center [418, 278] width 415 height 42
click at [282, 278] on input "**********" at bounding box center [418, 277] width 402 height 26
type input "**********"
click at [300, 275] on td "ZSNHS-HASWEL" at bounding box center [418, 278] width 415 height 42
type input "**********"
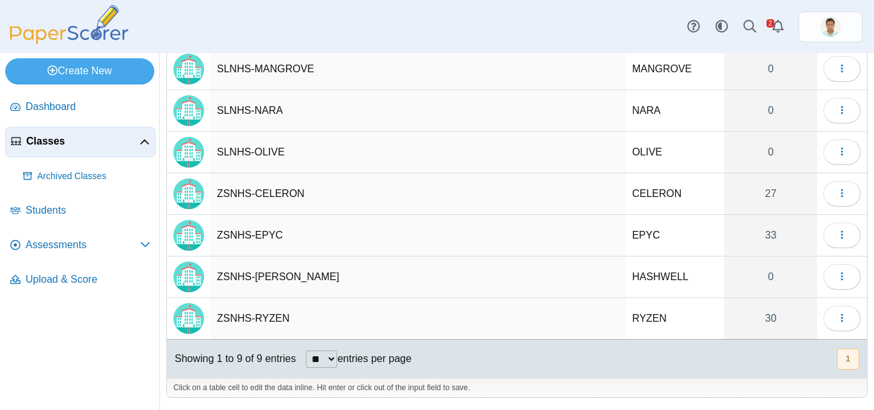
click at [644, 277] on td "HASHWELL" at bounding box center [675, 278] width 99 height 42
click at [657, 278] on input "********" at bounding box center [675, 277] width 86 height 26
type input "*******"
click at [780, 28] on icon "Alerts" at bounding box center [778, 26] width 13 height 13
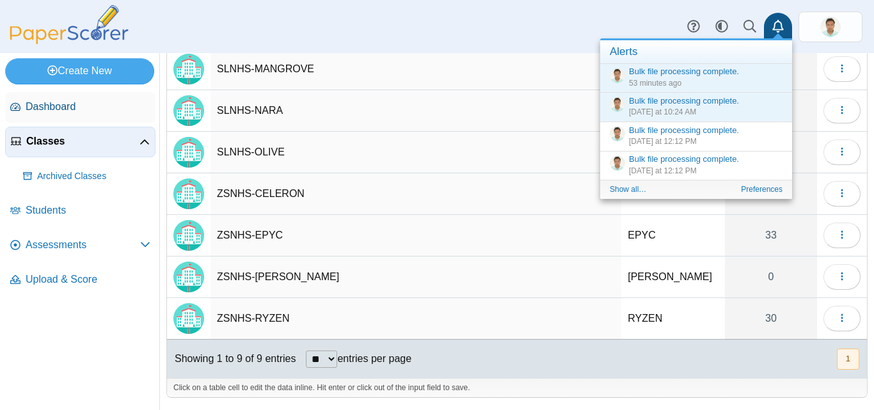
click at [49, 109] on span "Dashboard" at bounding box center [88, 107] width 125 height 14
